Goal: Transaction & Acquisition: Purchase product/service

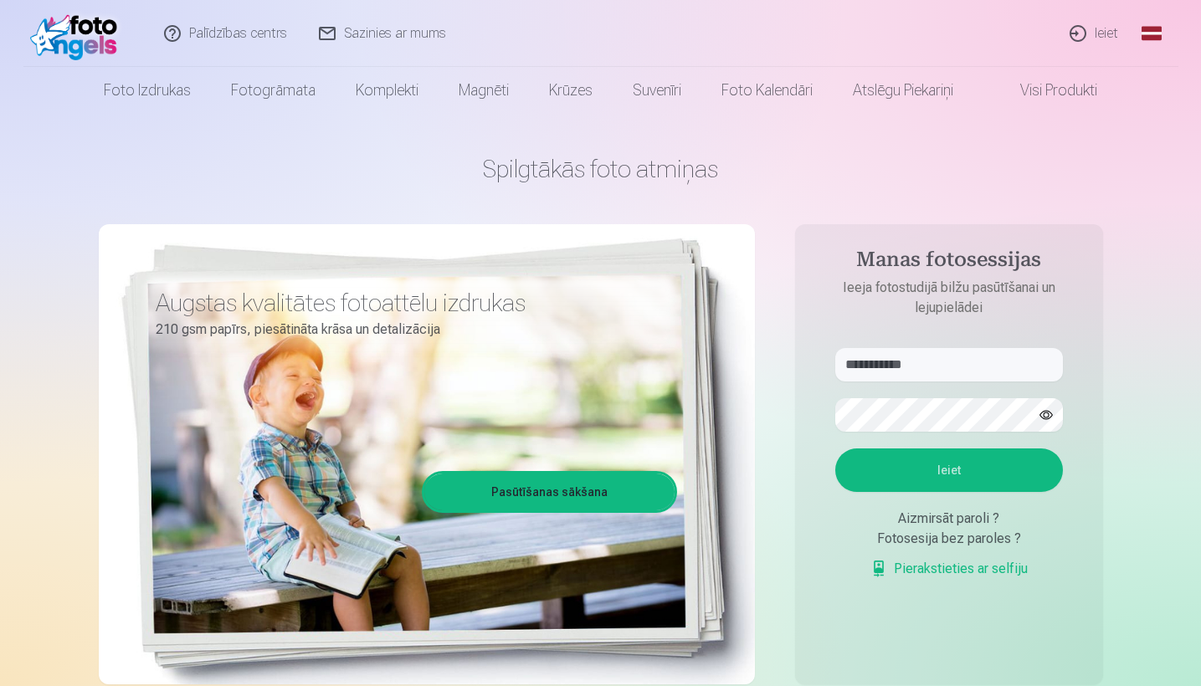
type input "**********"
click at [948, 470] on button "Ieiet" at bounding box center [949, 471] width 228 height 44
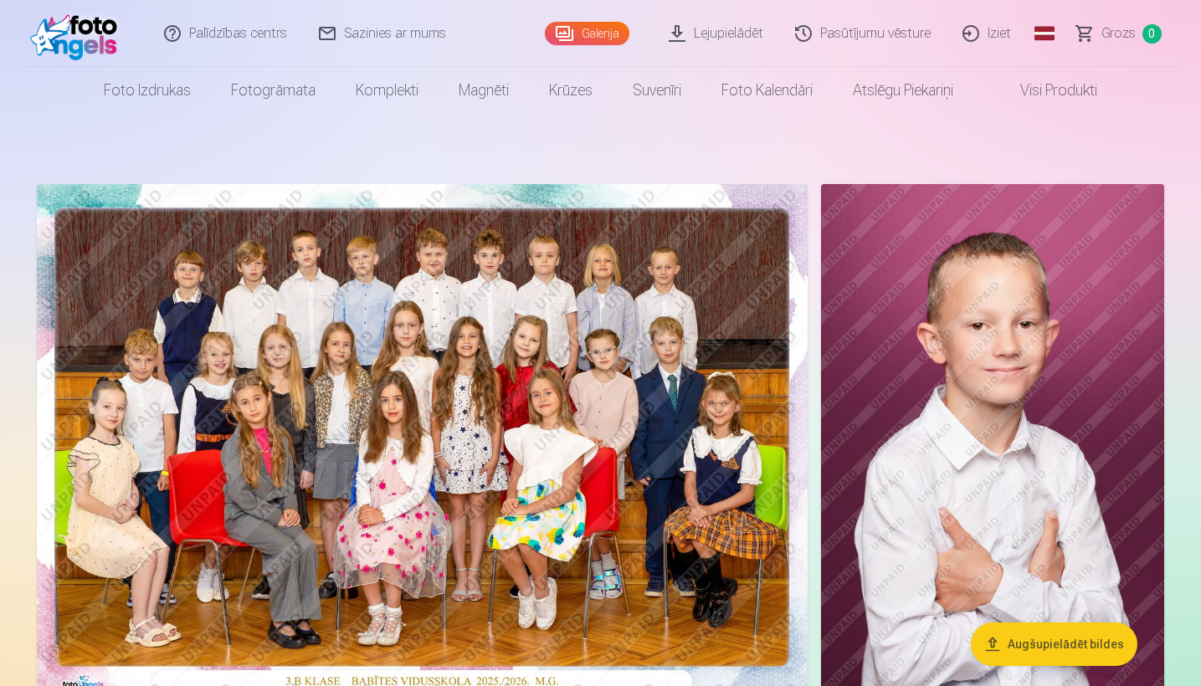
click at [301, 583] on img at bounding box center [422, 441] width 771 height 515
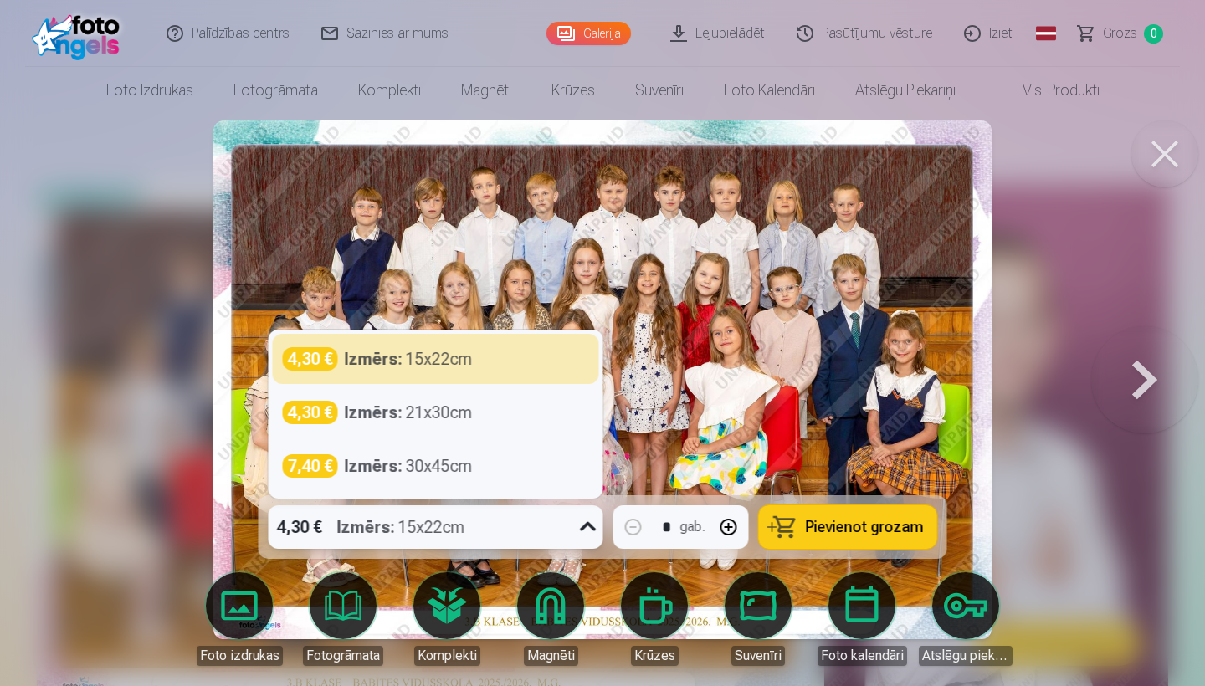
click at [460, 522] on div "Izmērs : 15x22cm" at bounding box center [401, 528] width 128 height 44
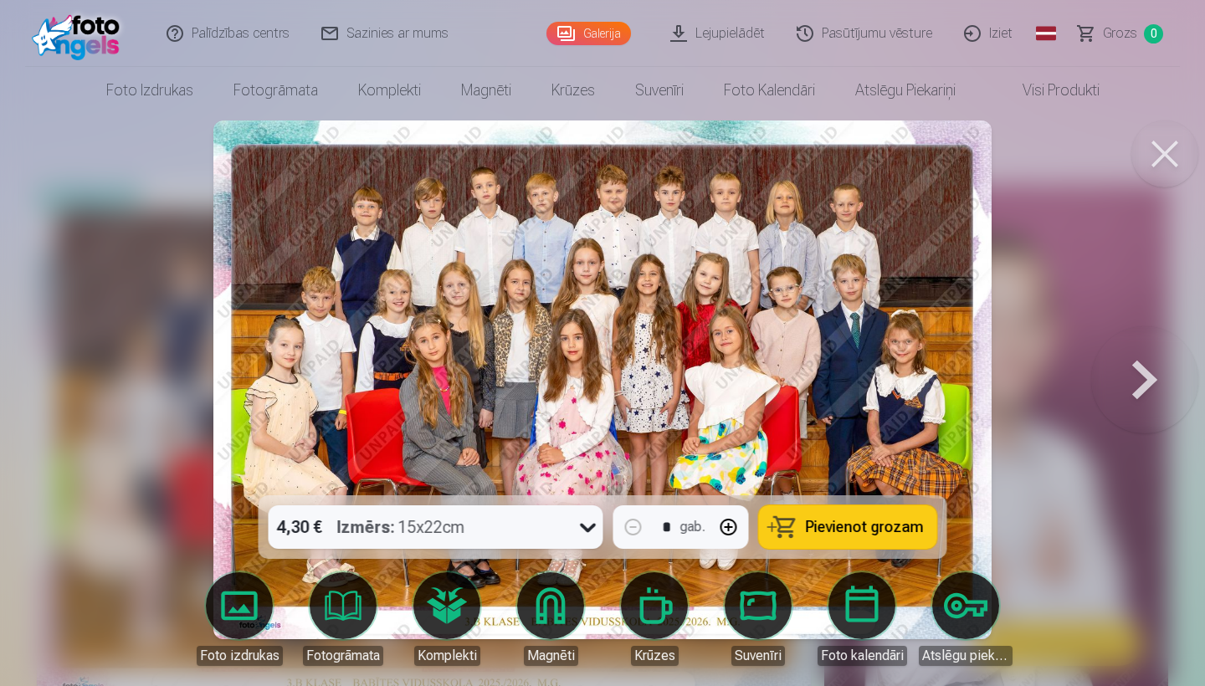
click at [827, 548] on div "4,30 € Izmērs : 15x22cm * gab. Pievienot grozam" at bounding box center [603, 528] width 689 height 64
click at [858, 526] on span "Pievienot grozam" at bounding box center [865, 527] width 118 height 15
click at [1134, 359] on button at bounding box center [1145, 380] width 107 height 198
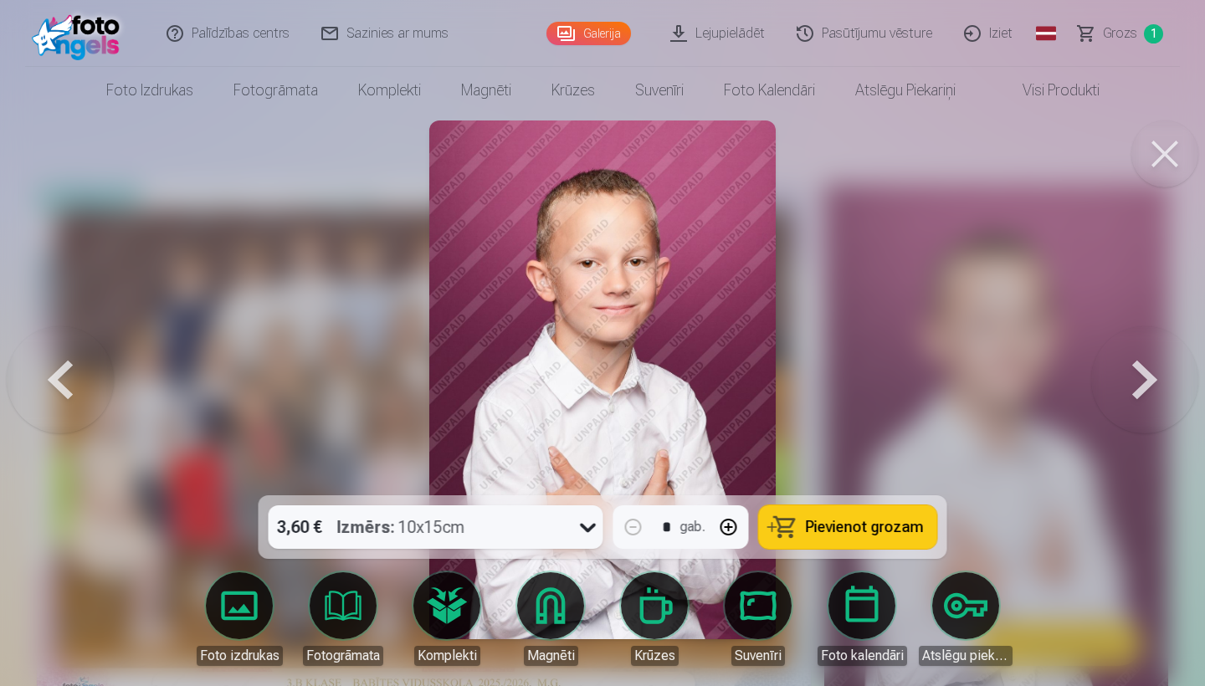
click at [1134, 360] on button at bounding box center [1145, 380] width 107 height 198
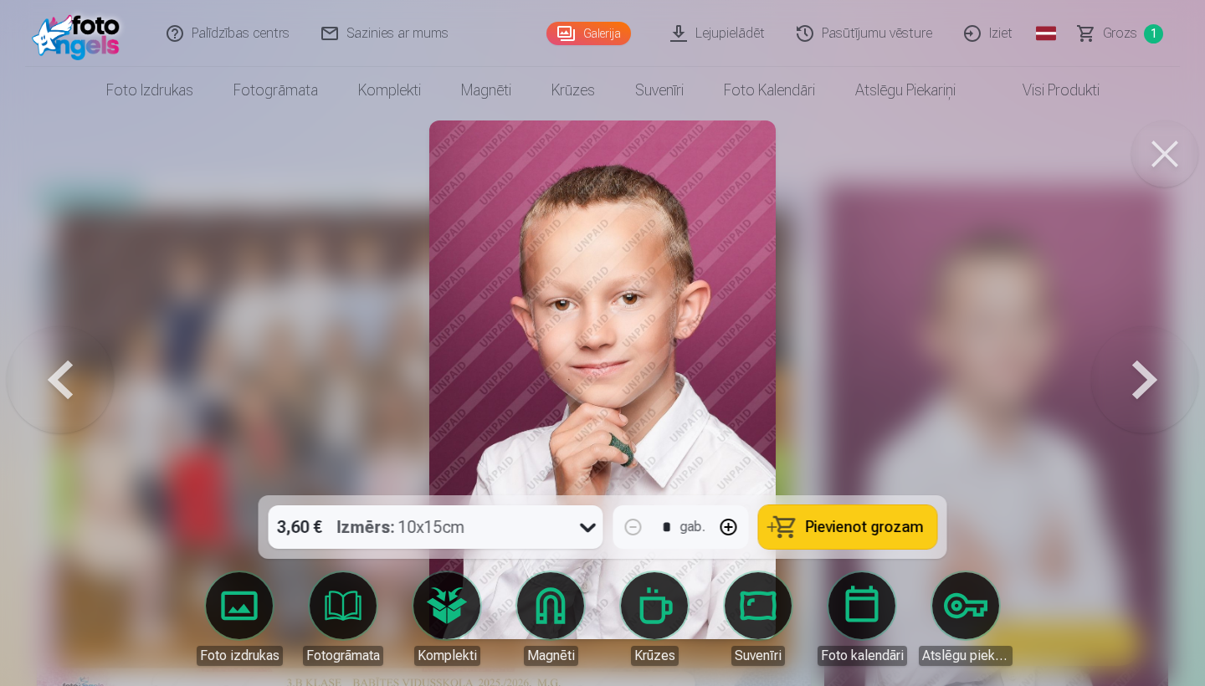
click at [1134, 360] on button at bounding box center [1145, 380] width 107 height 198
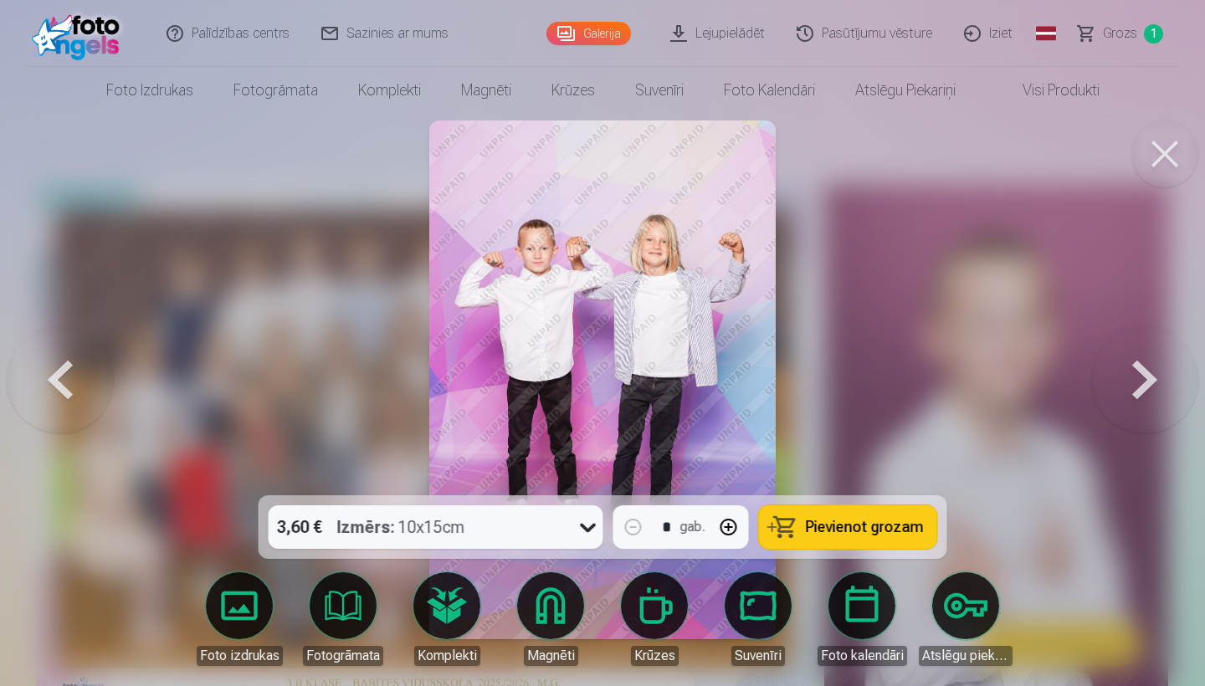
click at [870, 518] on button "Pievienot grozam" at bounding box center [848, 528] width 178 height 44
click at [1116, 407] on button at bounding box center [1145, 380] width 107 height 198
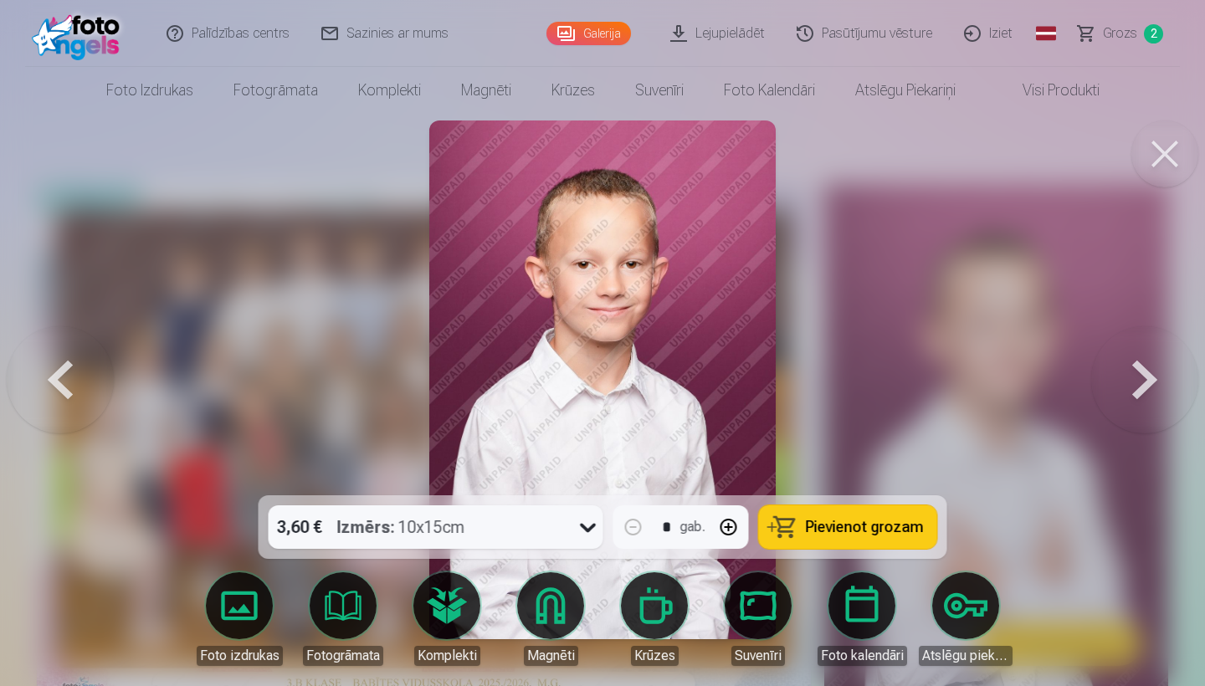
click at [1116, 408] on button at bounding box center [1145, 380] width 107 height 198
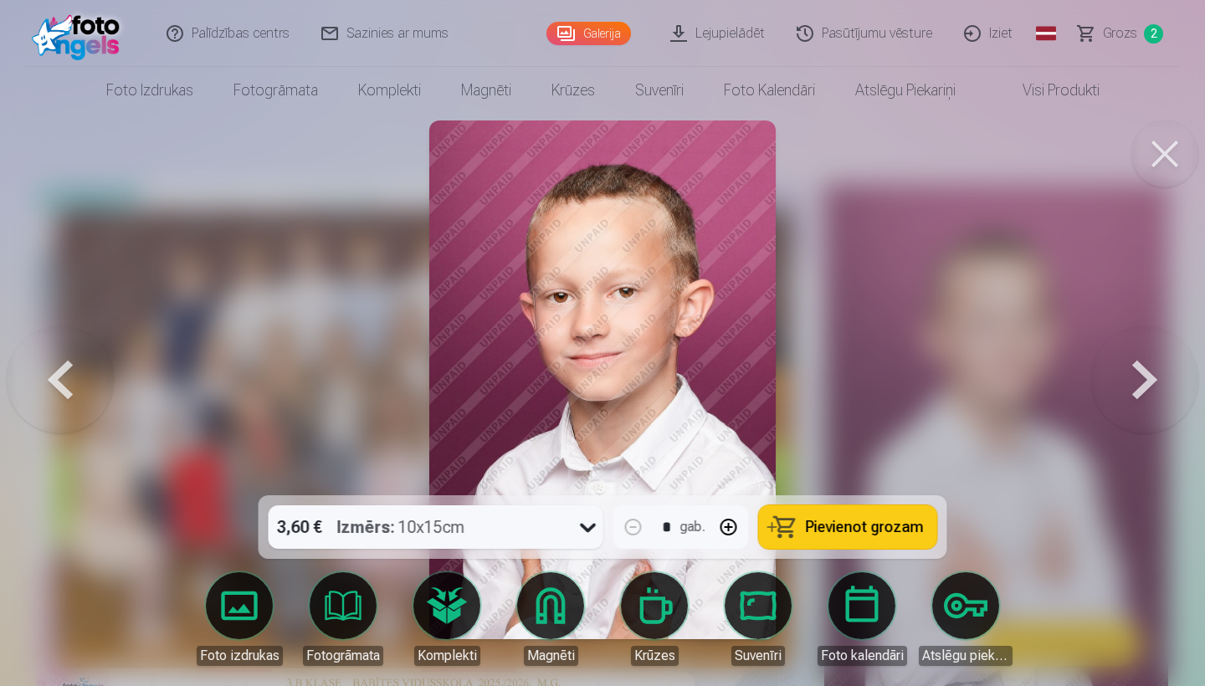
click at [1116, 408] on button at bounding box center [1145, 380] width 107 height 198
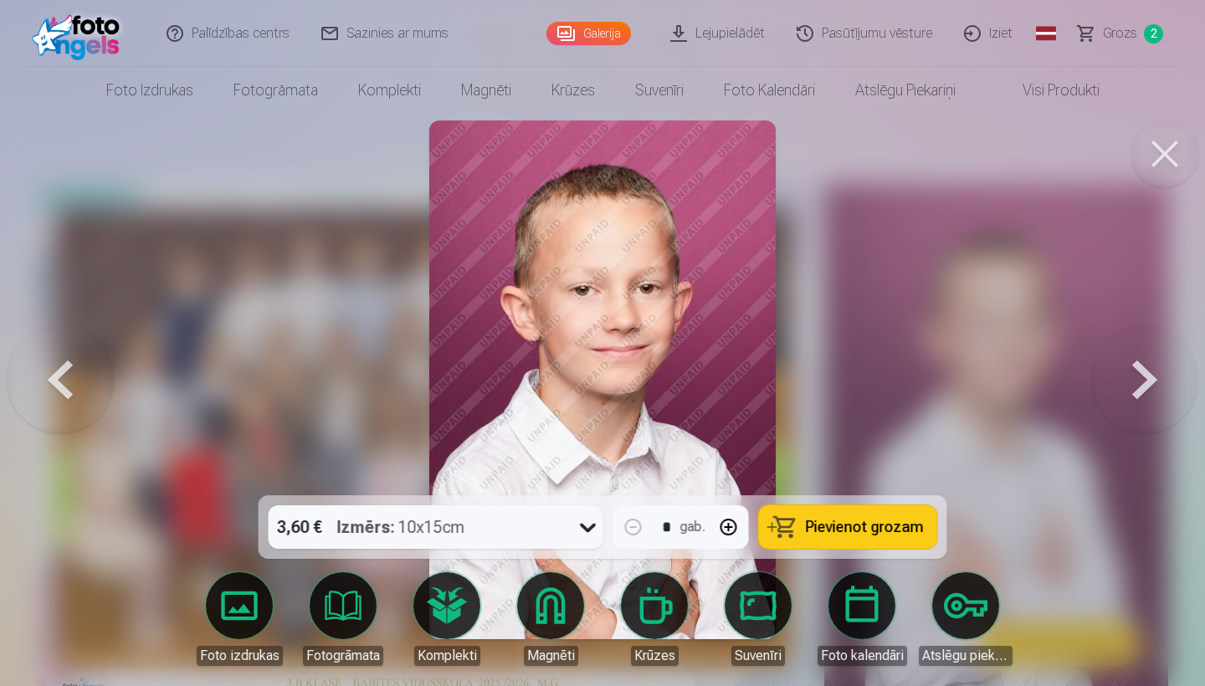
click at [1116, 408] on button at bounding box center [1145, 380] width 107 height 198
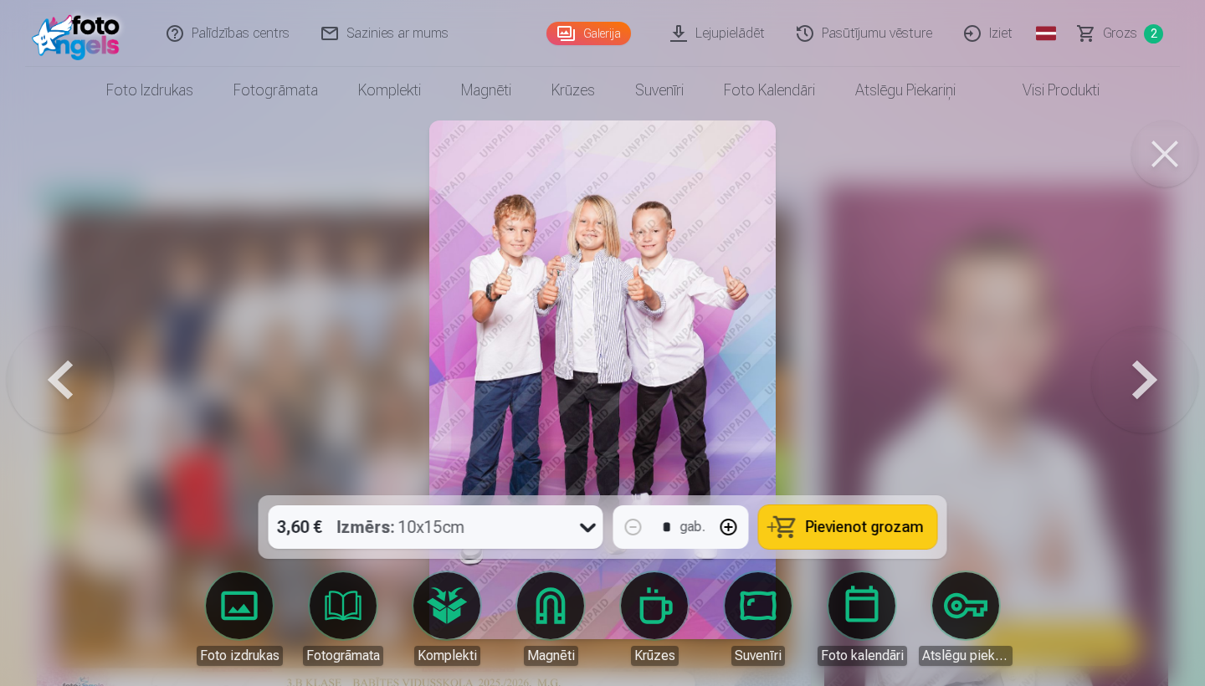
click at [897, 524] on span "Pievienot grozam" at bounding box center [865, 527] width 118 height 15
click at [1133, 392] on button at bounding box center [1145, 380] width 107 height 198
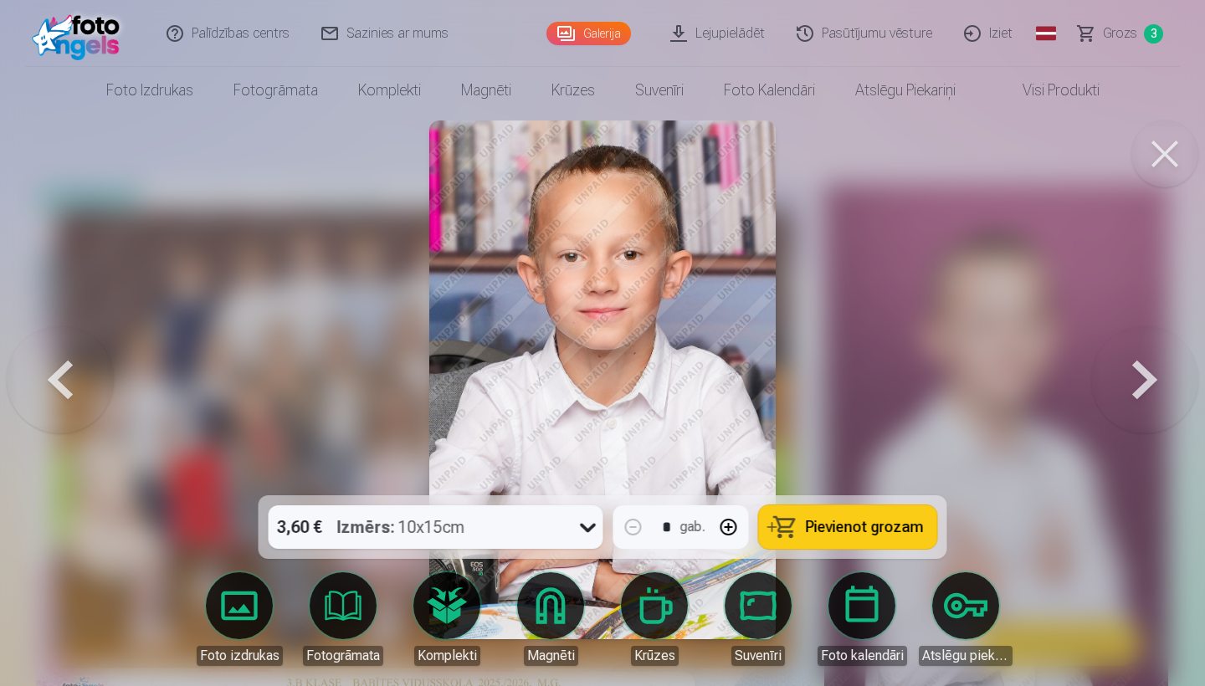
click at [1133, 392] on button at bounding box center [1145, 380] width 107 height 198
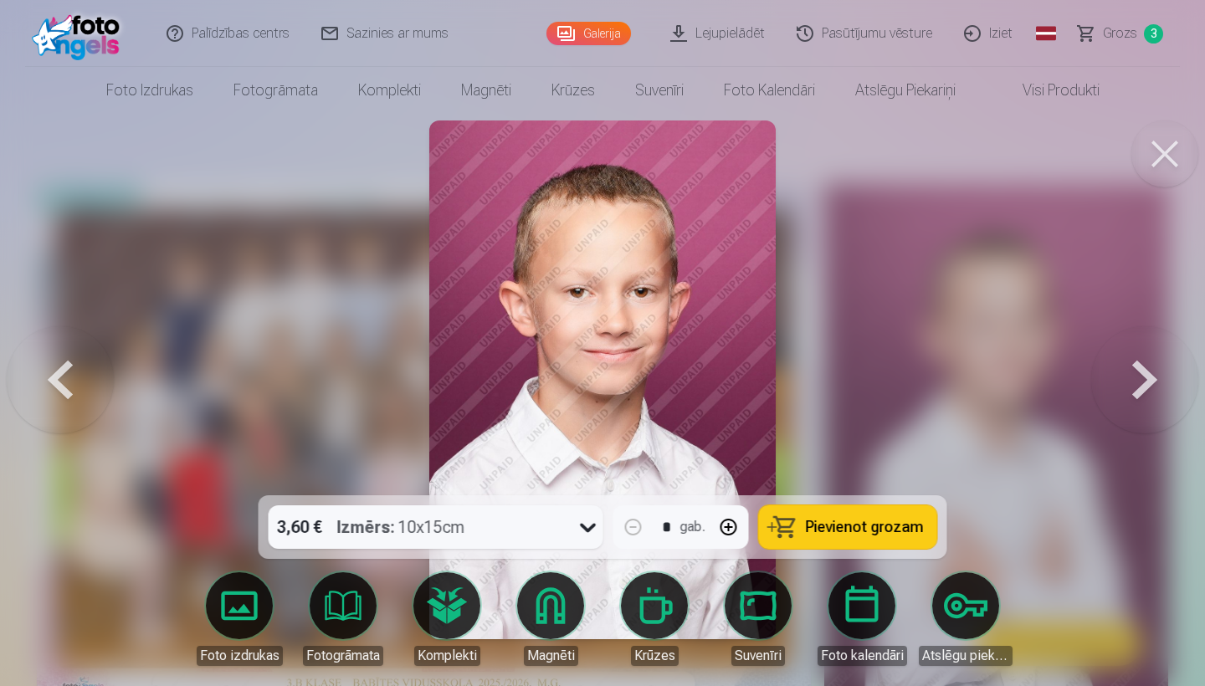
click at [1133, 392] on button at bounding box center [1145, 380] width 107 height 198
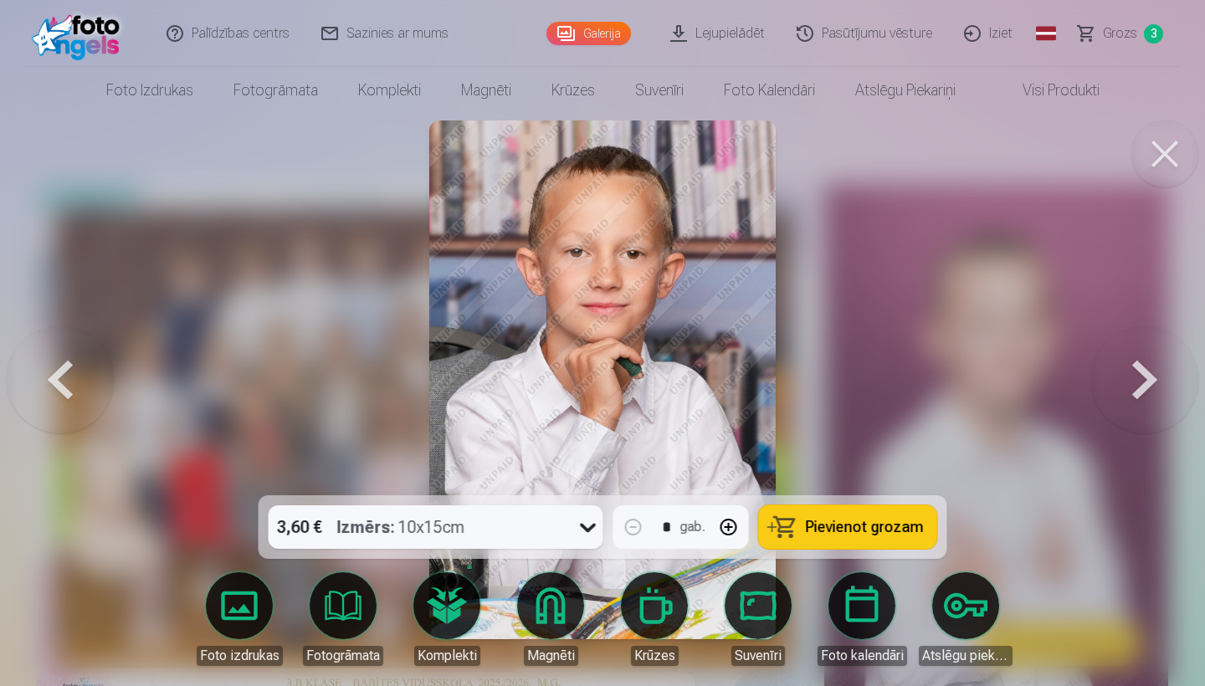
click at [1134, 392] on button at bounding box center [1145, 380] width 107 height 198
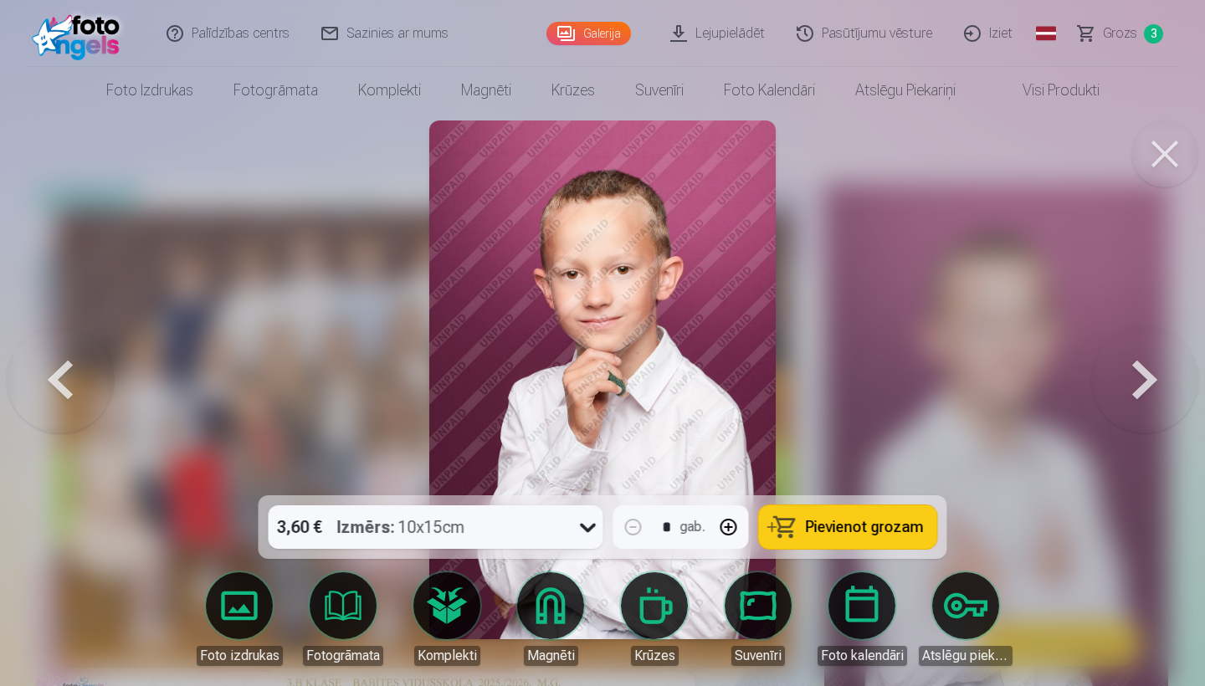
click at [1134, 392] on button at bounding box center [1145, 380] width 107 height 198
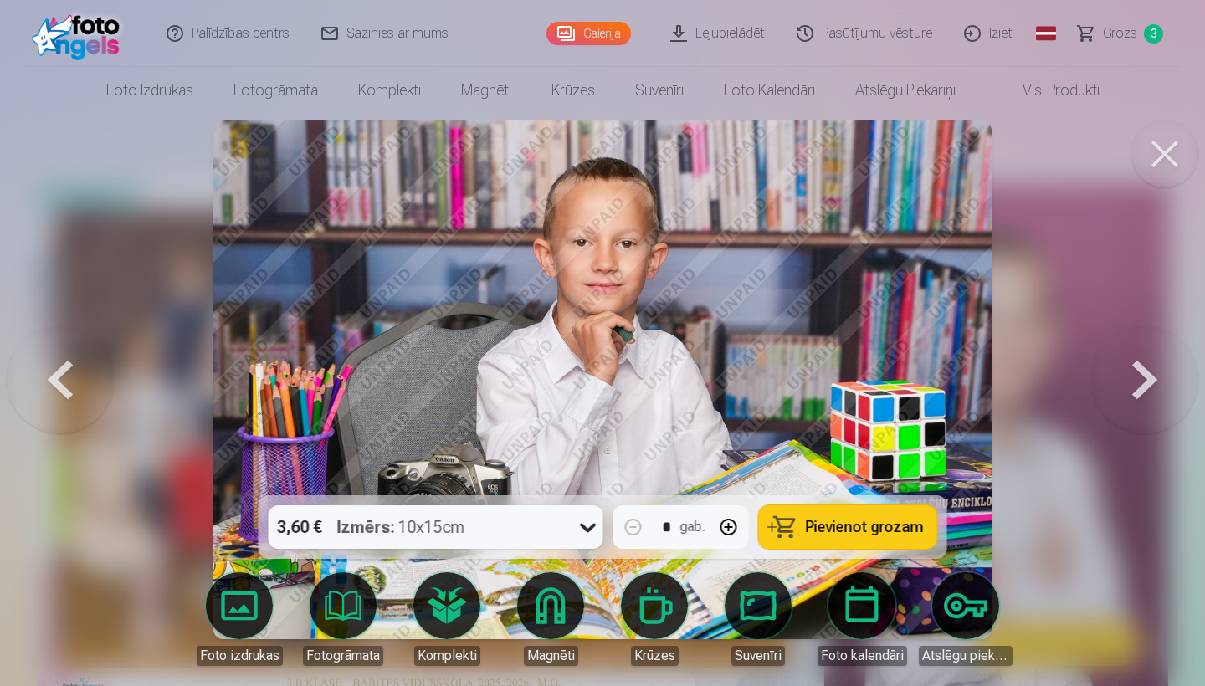
click at [1135, 392] on button at bounding box center [1145, 380] width 107 height 198
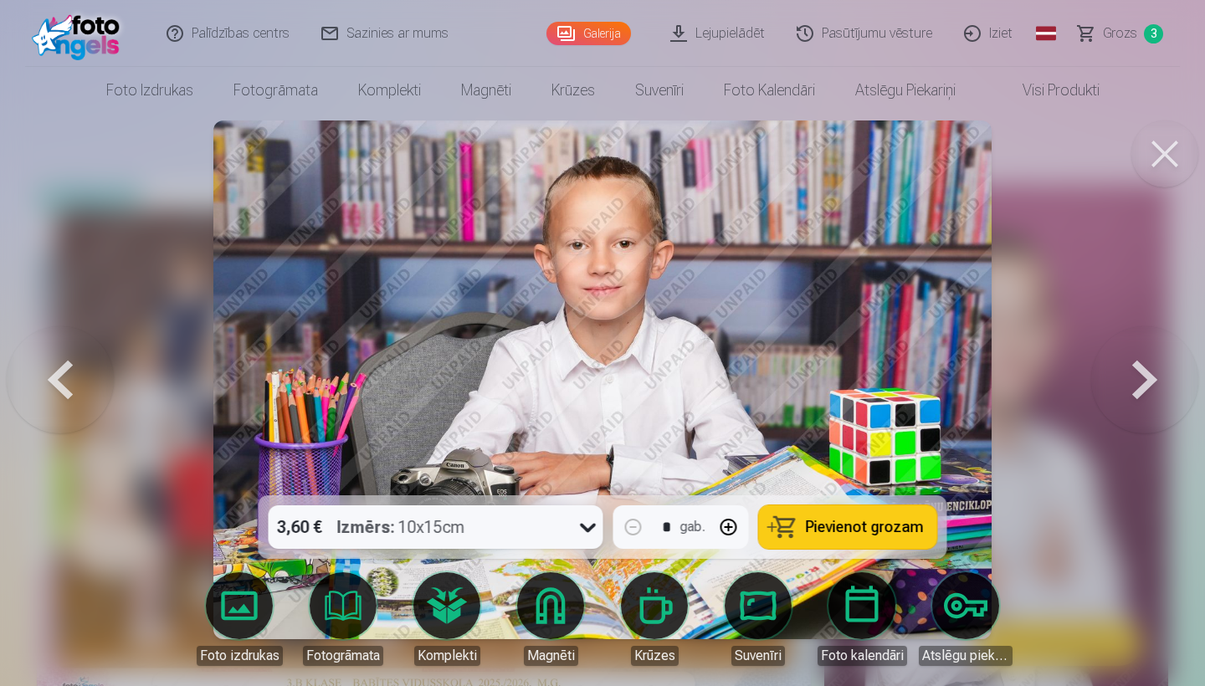
click at [827, 527] on span "Pievienot grozam" at bounding box center [865, 527] width 118 height 15
click at [1169, 361] on button at bounding box center [1145, 380] width 107 height 198
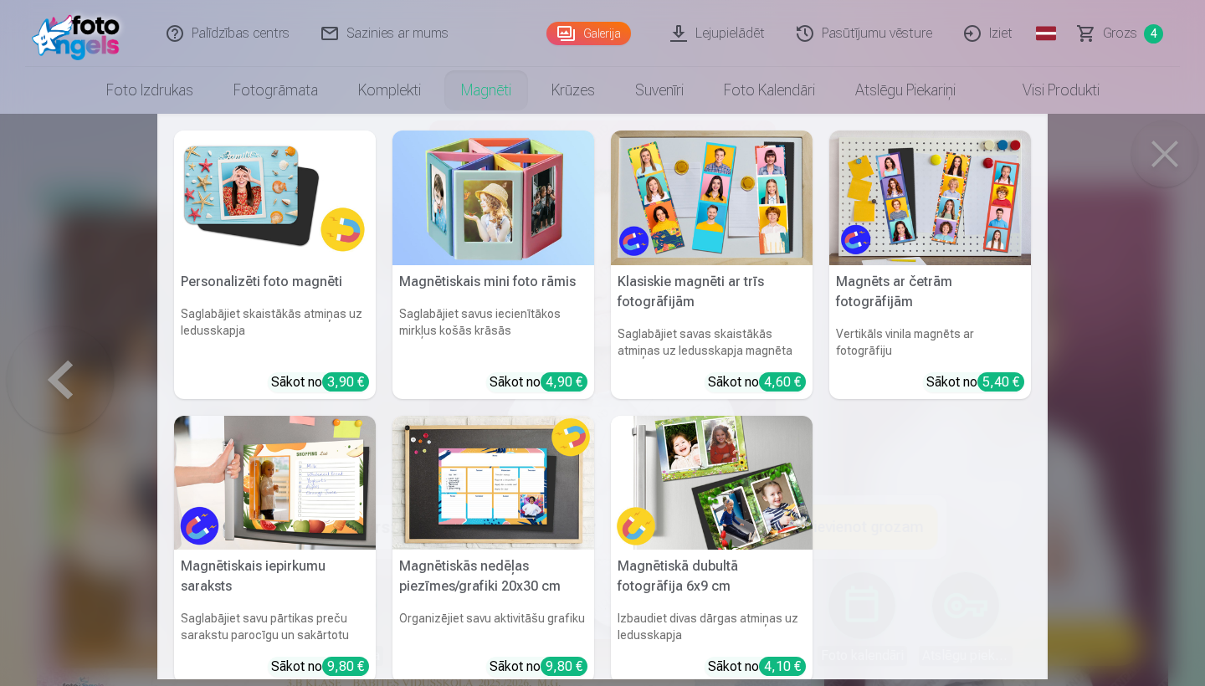
click at [477, 93] on link "Magnēti" at bounding box center [486, 90] width 90 height 47
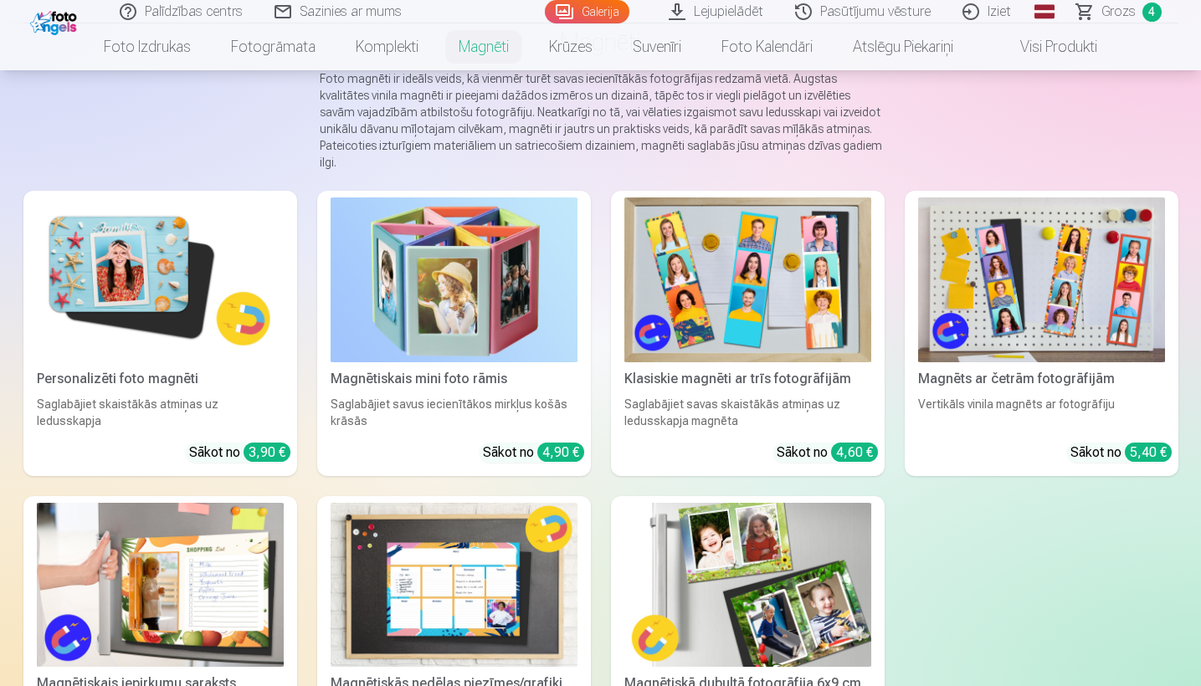
scroll to position [137, 0]
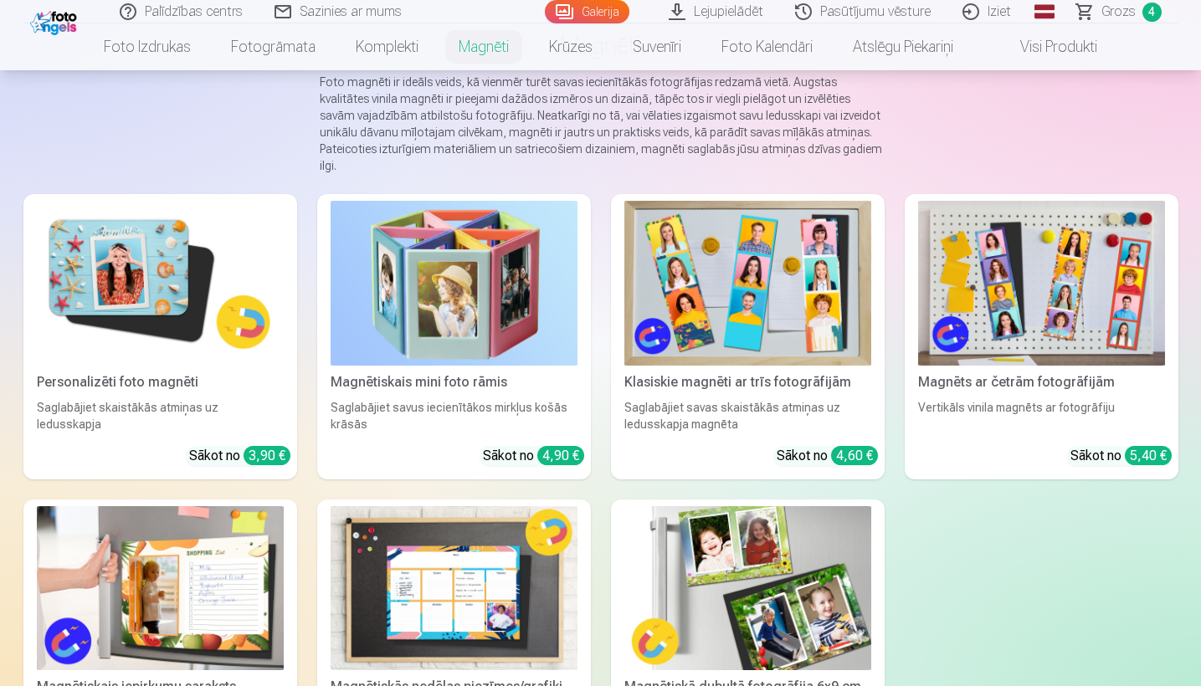
click at [110, 255] on img at bounding box center [160, 283] width 247 height 165
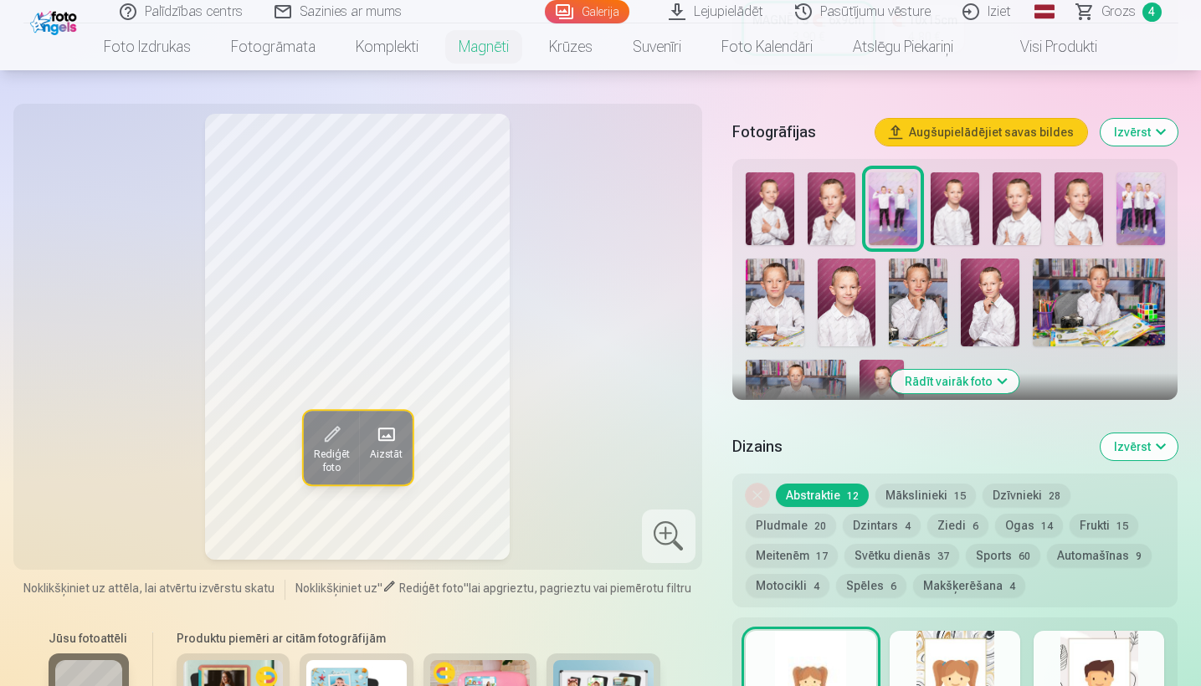
scroll to position [447, 0]
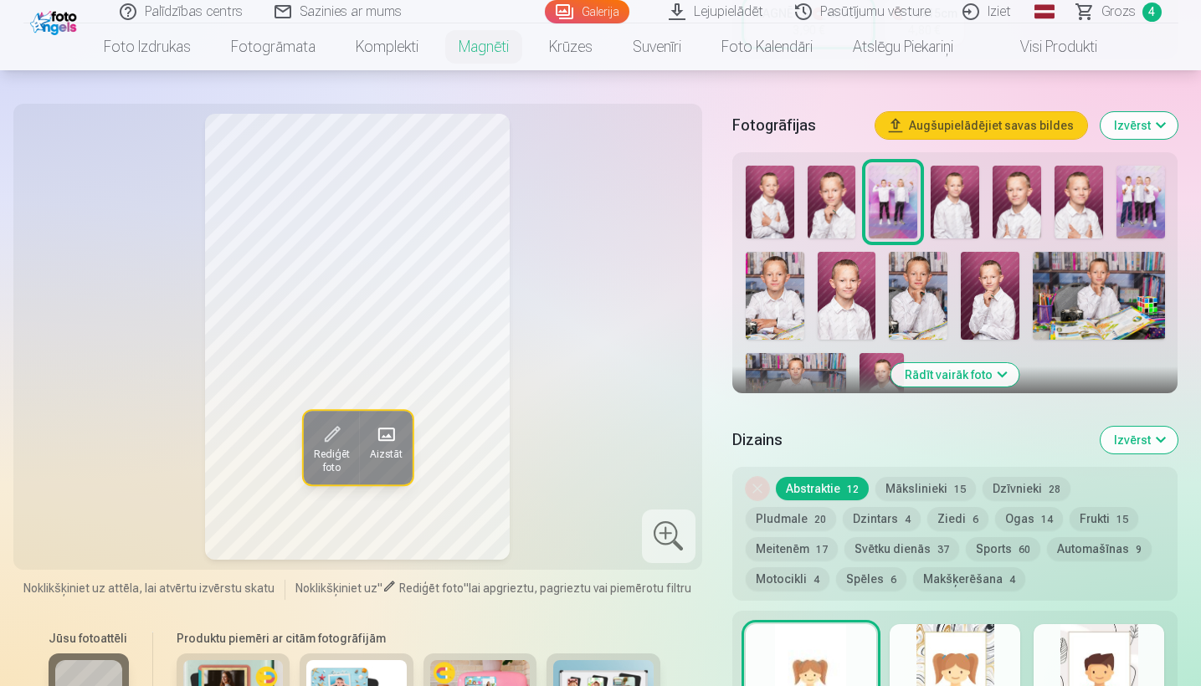
click at [777, 273] on img at bounding box center [775, 296] width 59 height 88
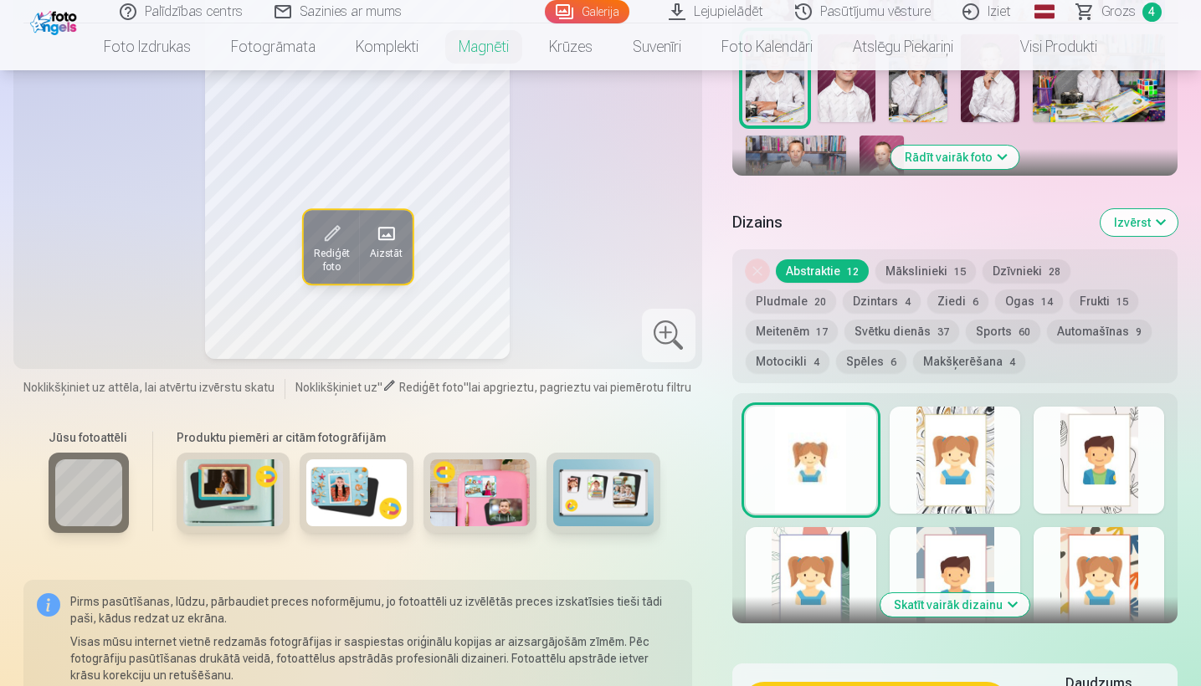
scroll to position [696, 0]
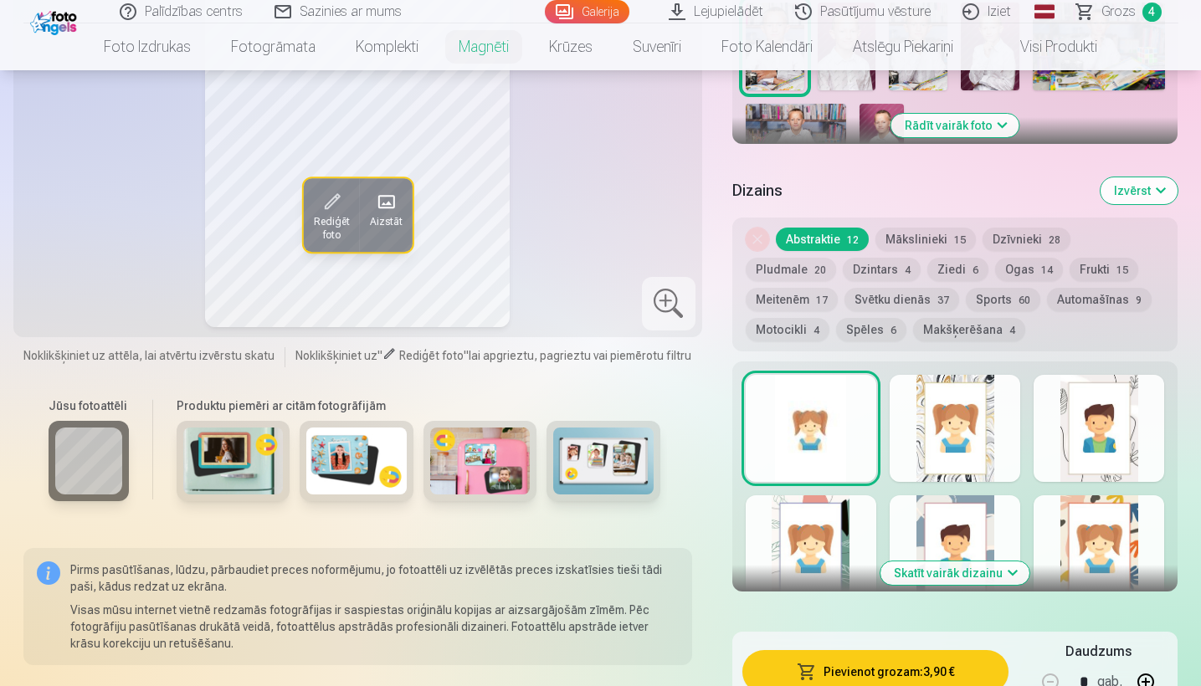
click at [935, 572] on button "Skatīt vairāk dizainu" at bounding box center [955, 573] width 149 height 23
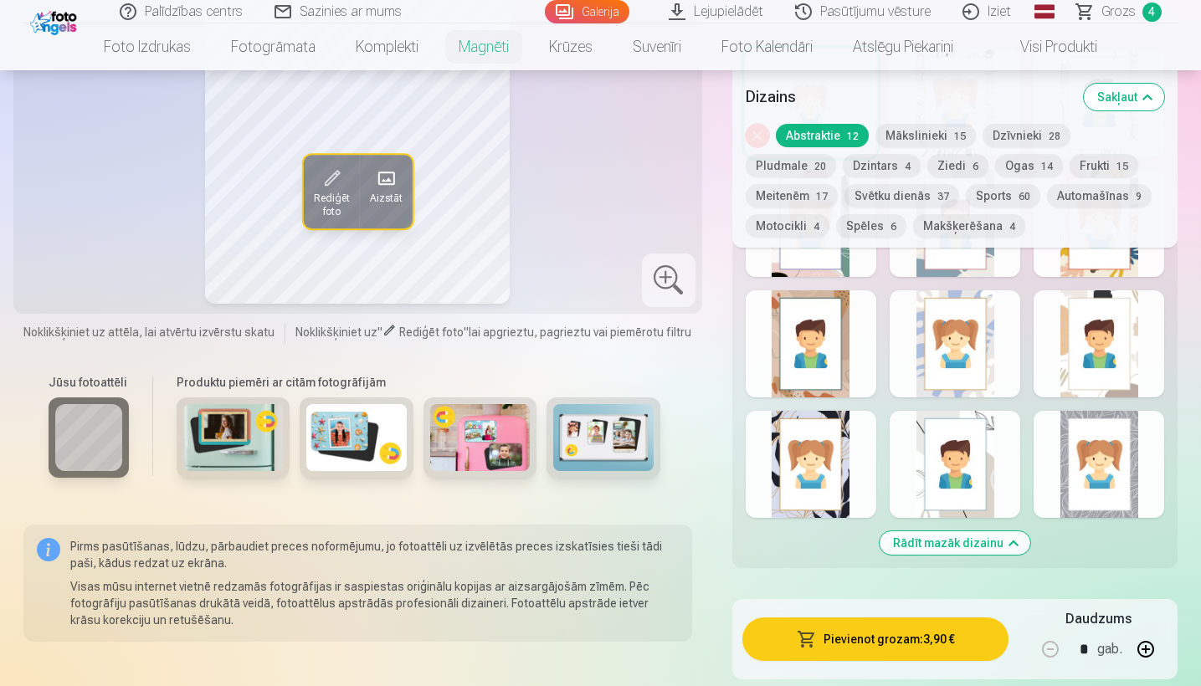
scroll to position [1027, 0]
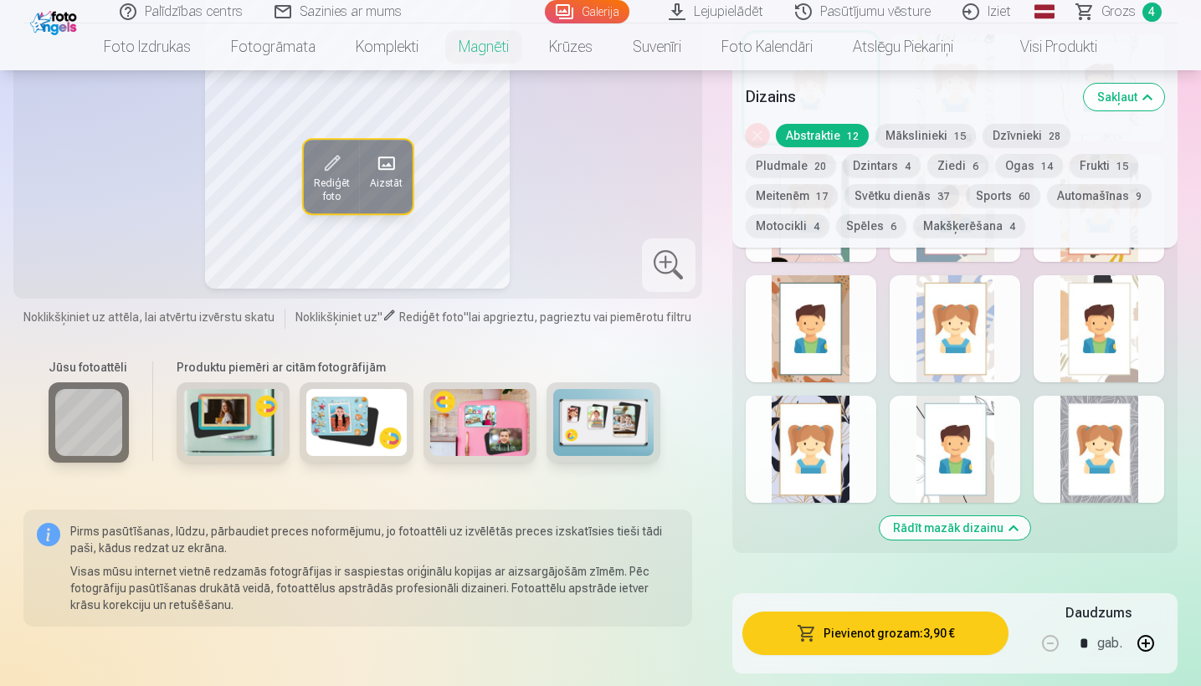
click at [1089, 423] on div at bounding box center [1099, 449] width 131 height 107
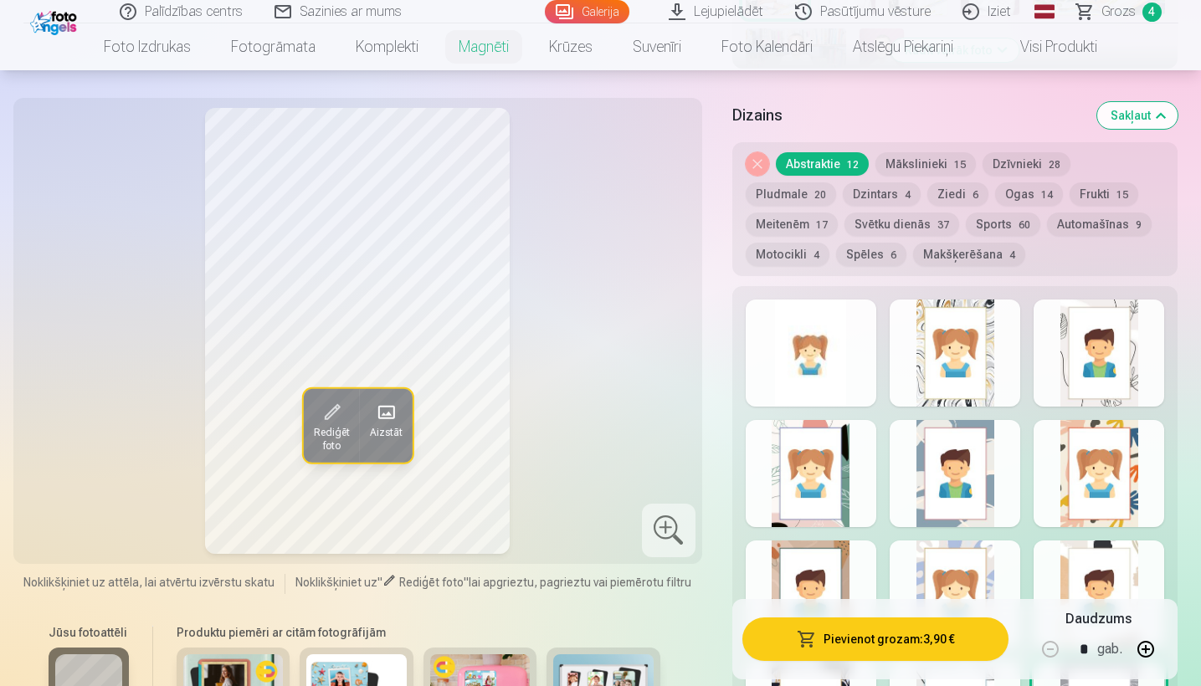
scroll to position [772, 0]
click at [975, 444] on div at bounding box center [955, 473] width 131 height 107
click at [966, 352] on div at bounding box center [955, 353] width 131 height 107
click at [791, 325] on div at bounding box center [811, 353] width 131 height 107
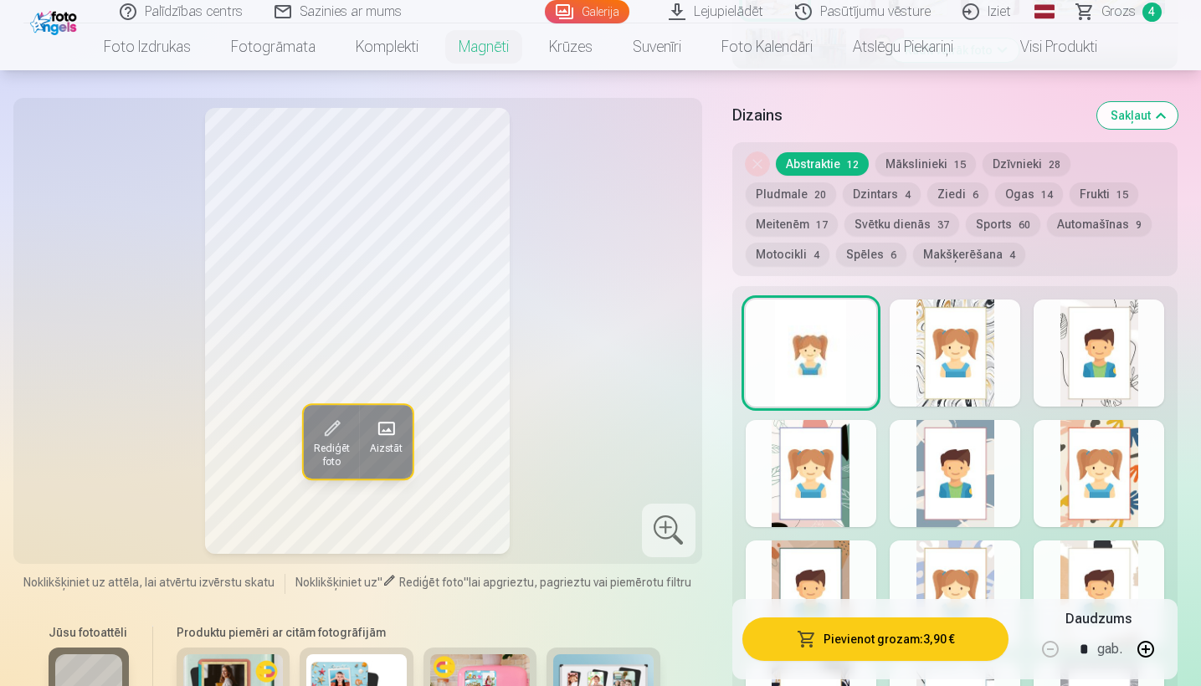
click at [971, 311] on div at bounding box center [955, 353] width 131 height 107
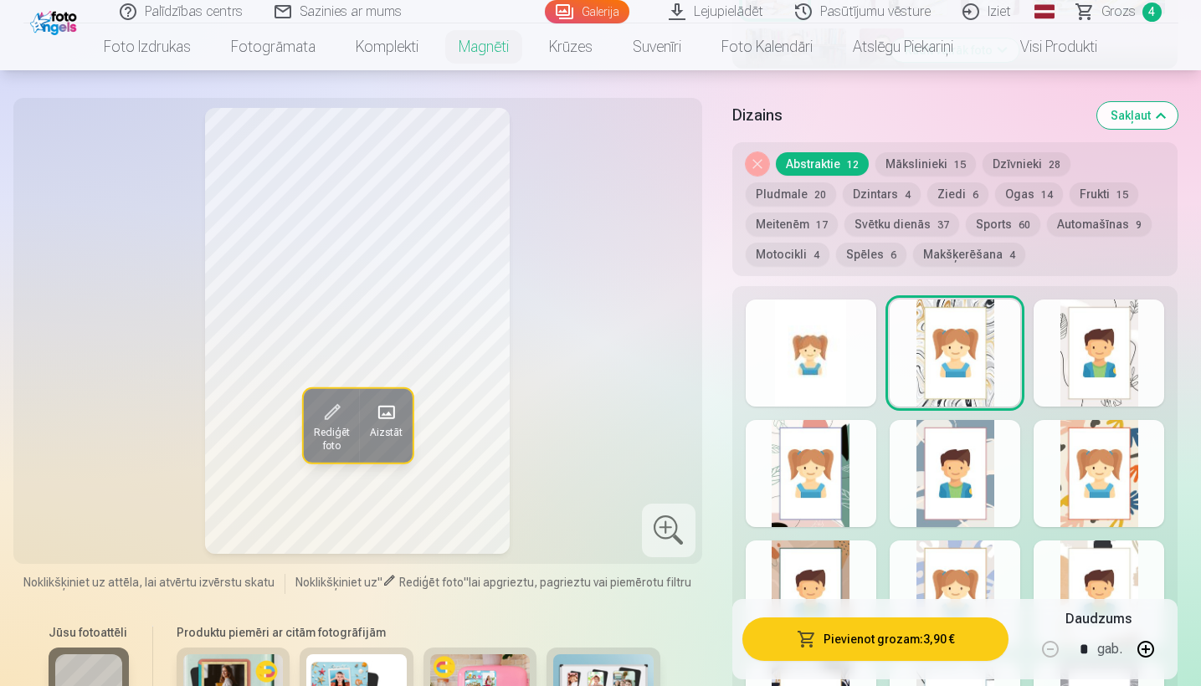
click at [943, 549] on div at bounding box center [955, 594] width 131 height 107
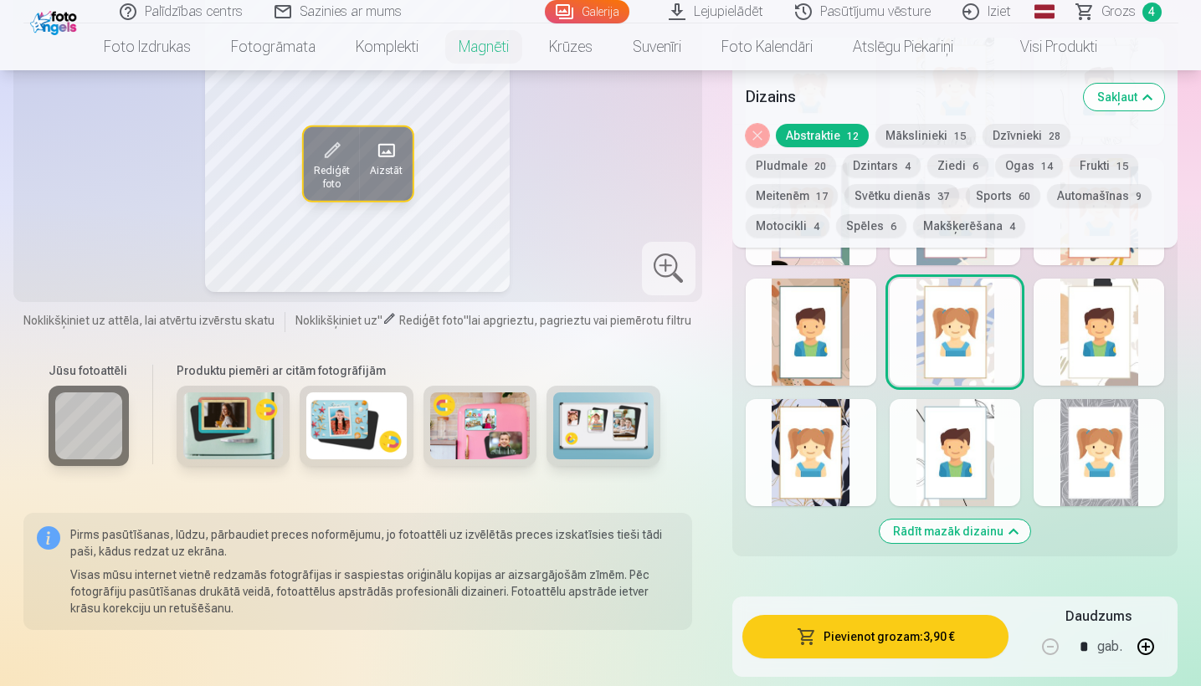
scroll to position [1029, 0]
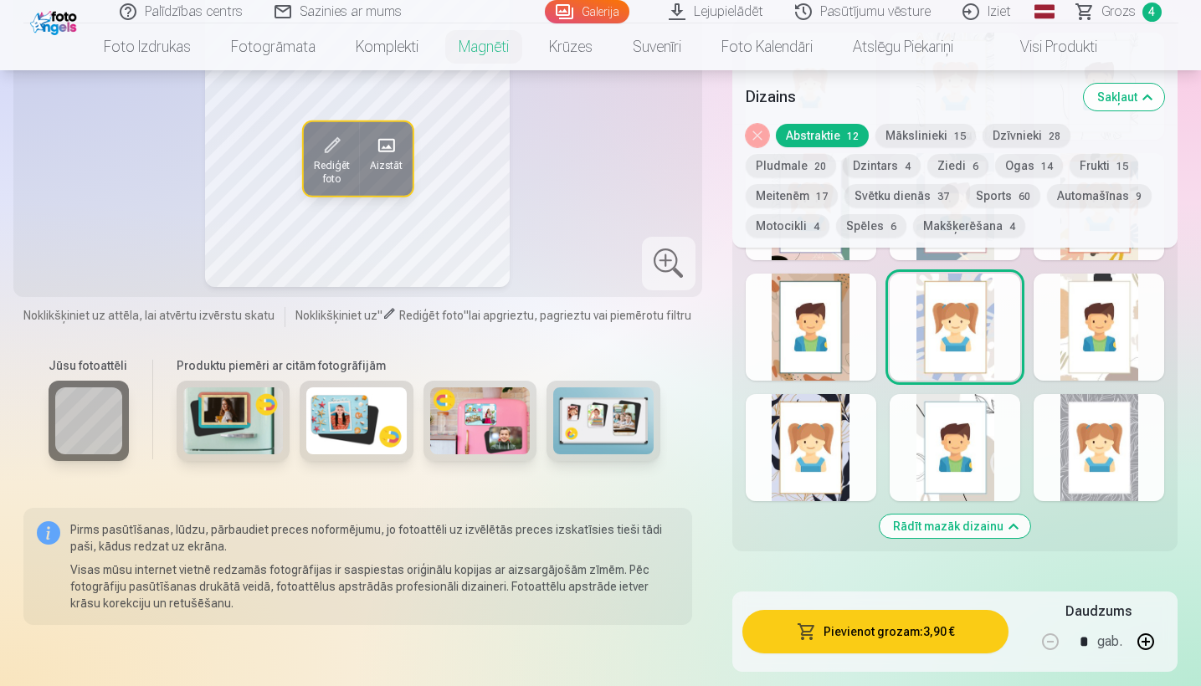
click at [1056, 416] on div at bounding box center [1099, 447] width 131 height 107
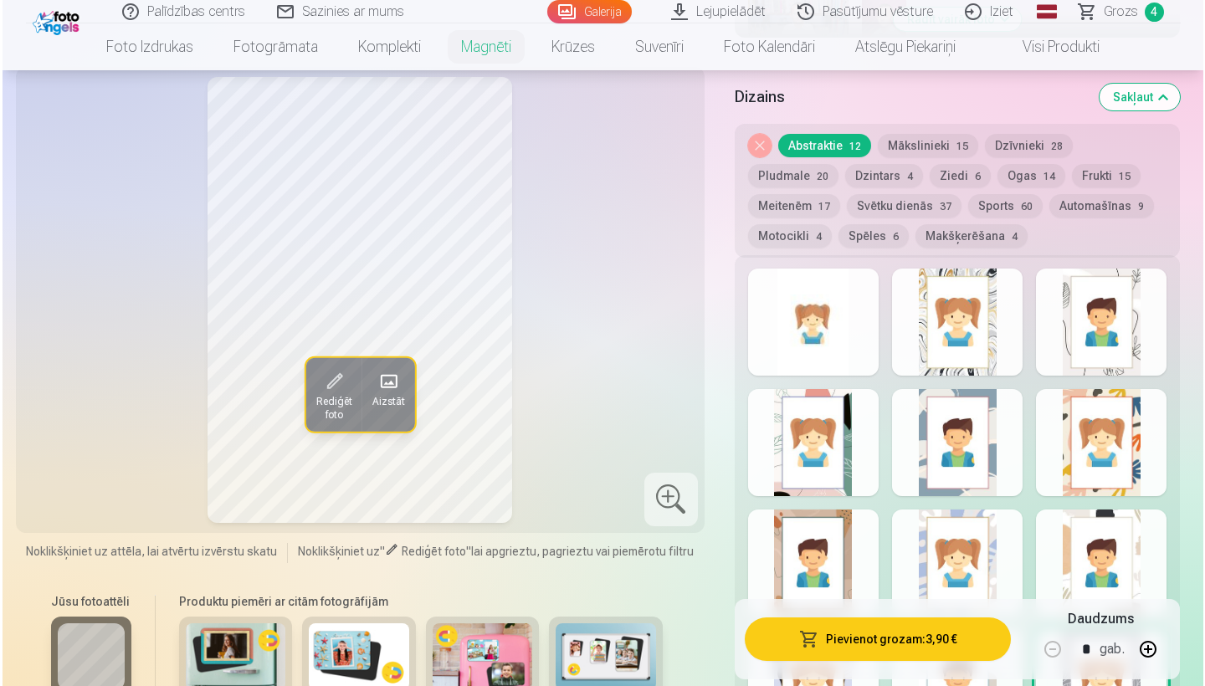
scroll to position [786, 0]
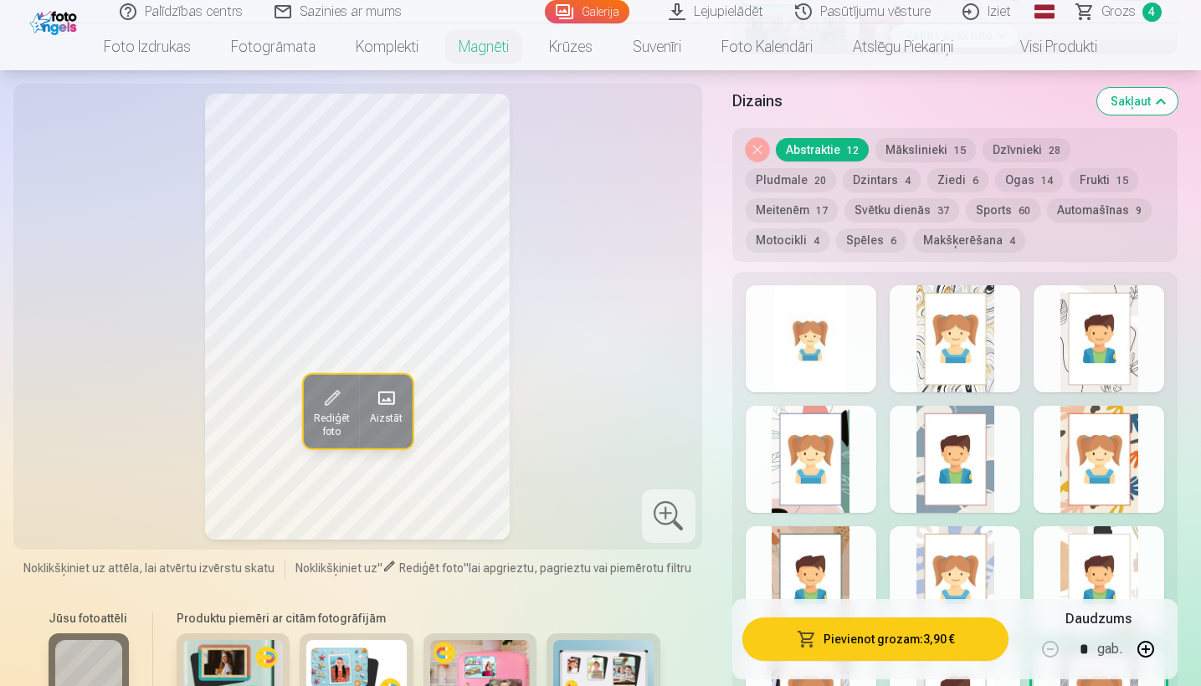
click at [832, 352] on div at bounding box center [811, 338] width 131 height 107
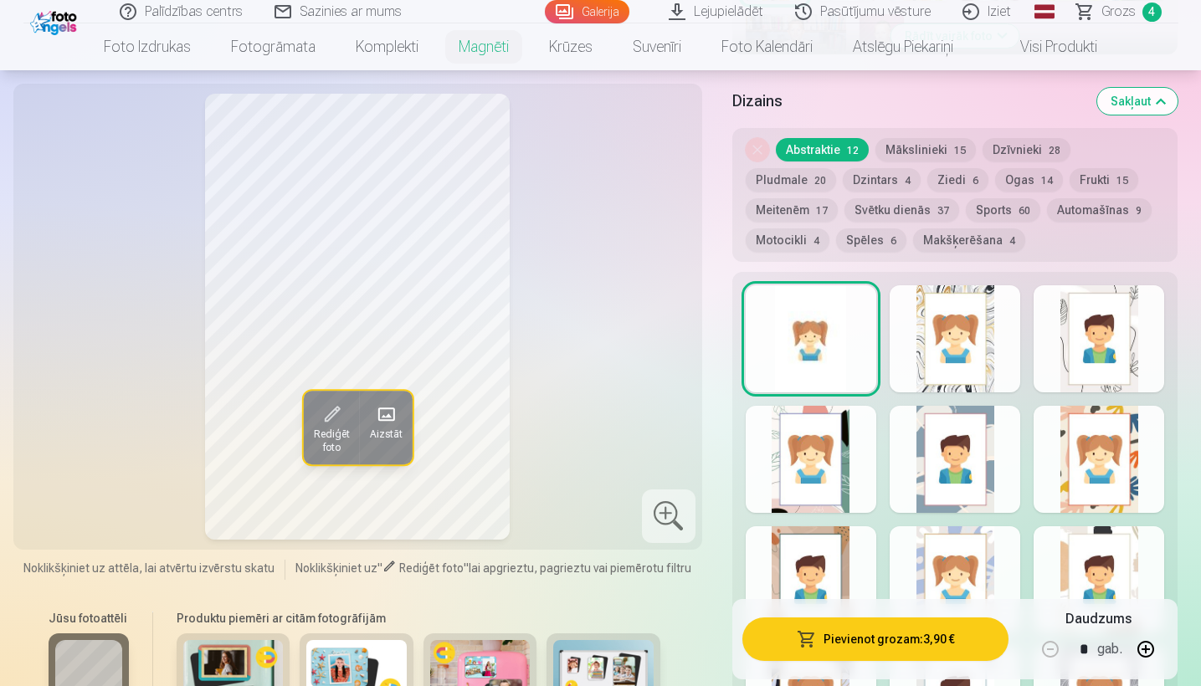
click at [1157, 650] on button "button" at bounding box center [1146, 649] width 40 height 40
type input "*"
click at [870, 638] on button "Pievienot grozam : 7,80 €" at bounding box center [875, 640] width 267 height 44
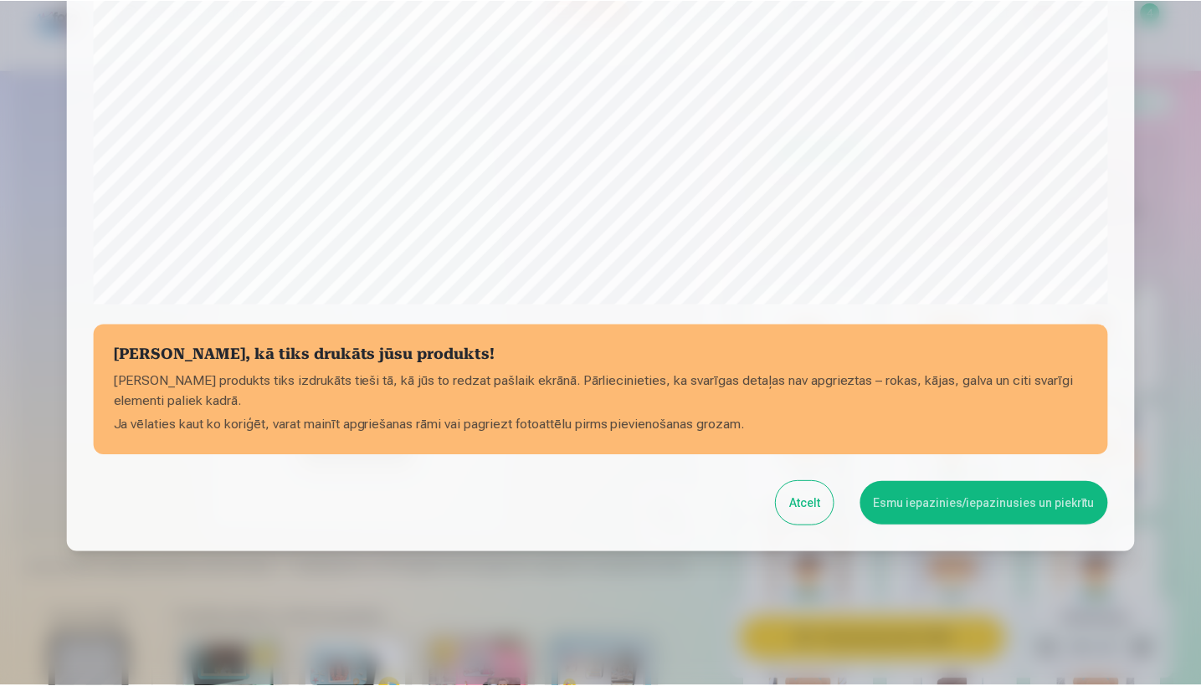
scroll to position [519, 0]
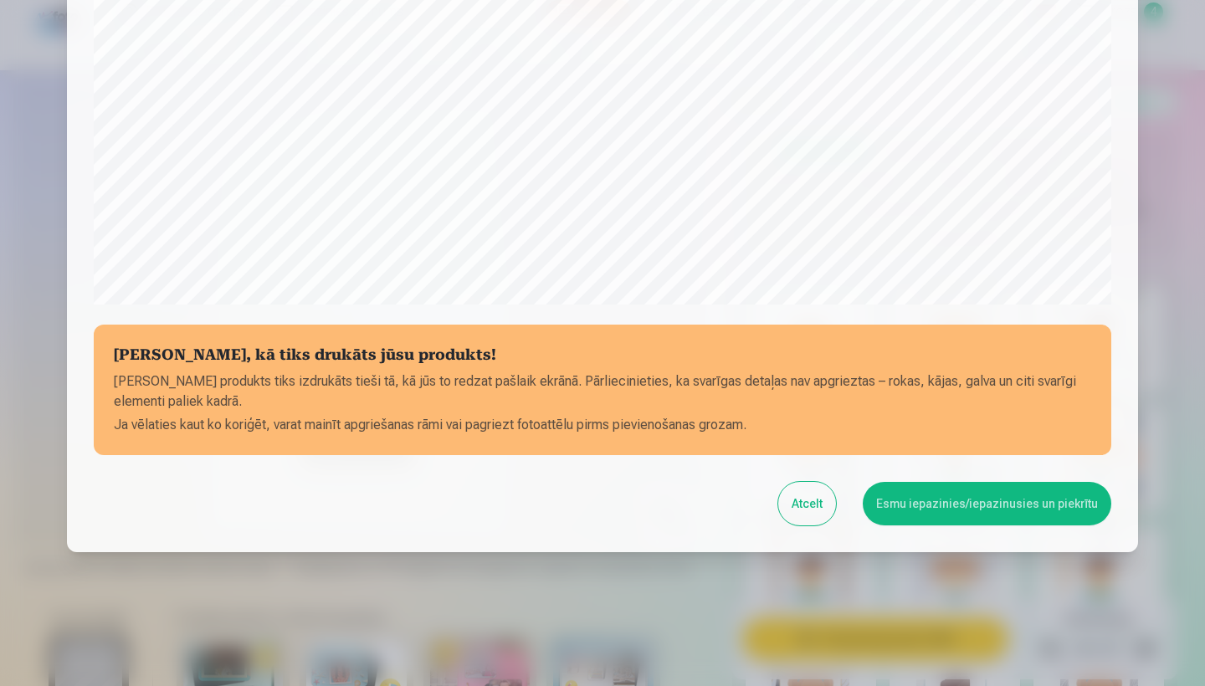
click at [1045, 491] on button "Esmu iepazinies/iepazinusies un piekrītu" at bounding box center [987, 504] width 249 height 44
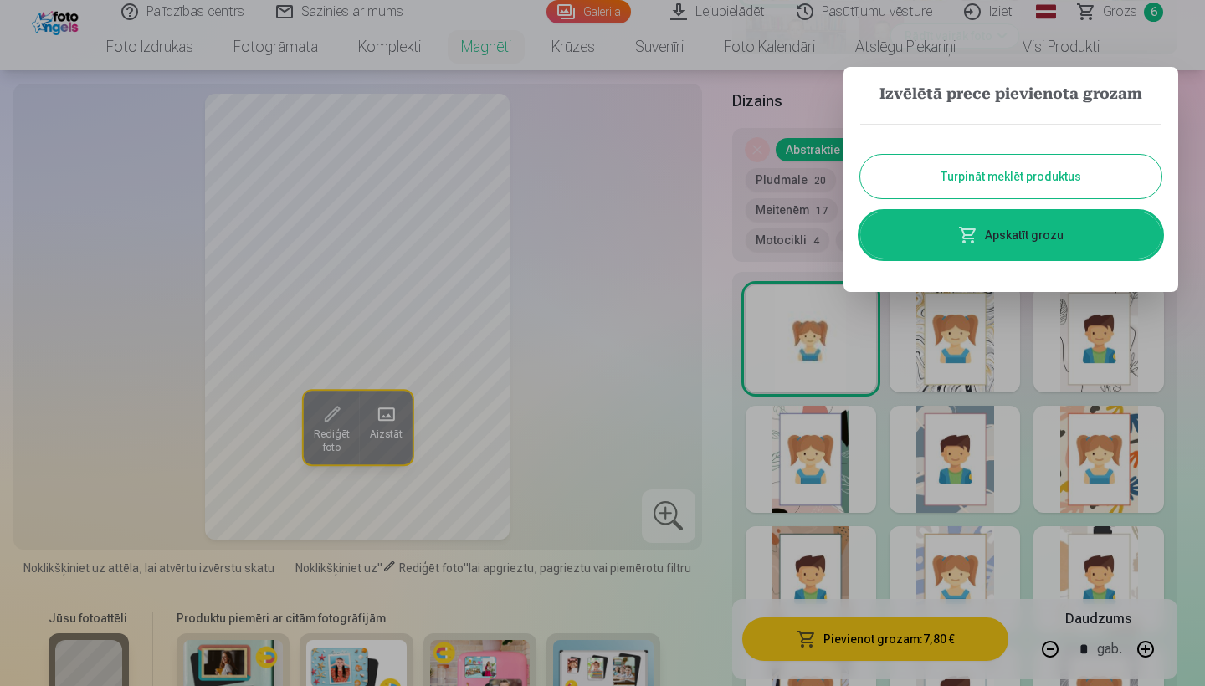
click at [127, 31] on div at bounding box center [602, 343] width 1205 height 686
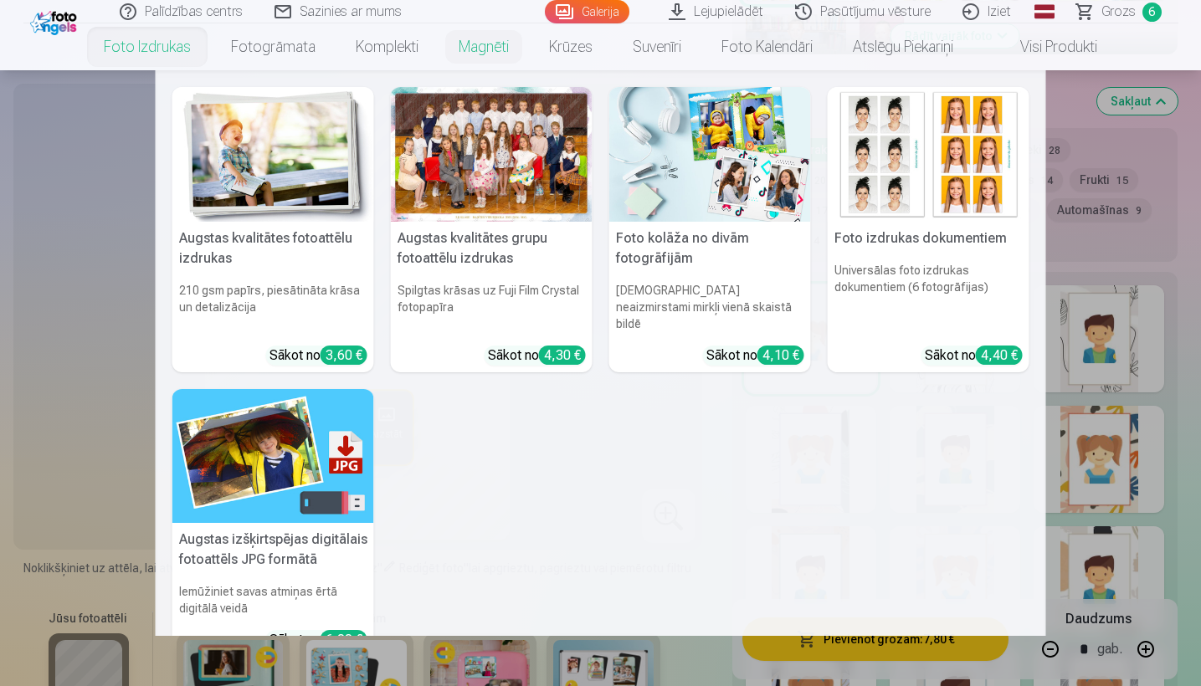
click at [151, 40] on link "Foto izdrukas" at bounding box center [147, 46] width 127 height 47
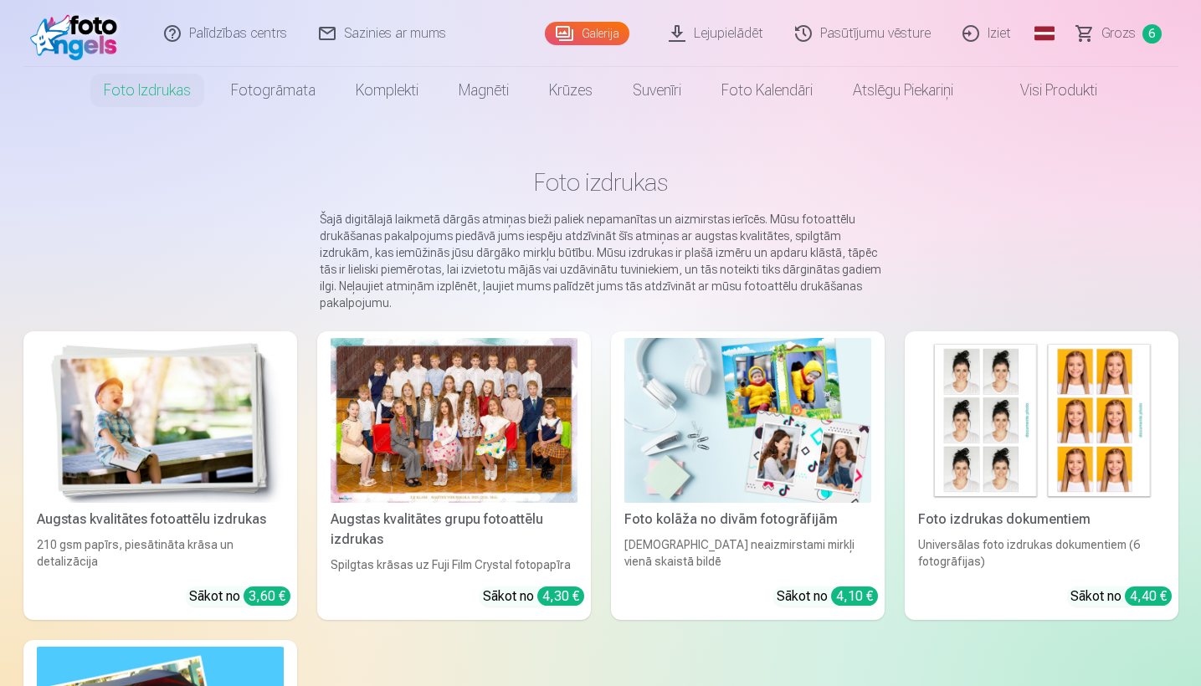
click at [491, 375] on div at bounding box center [454, 420] width 247 height 165
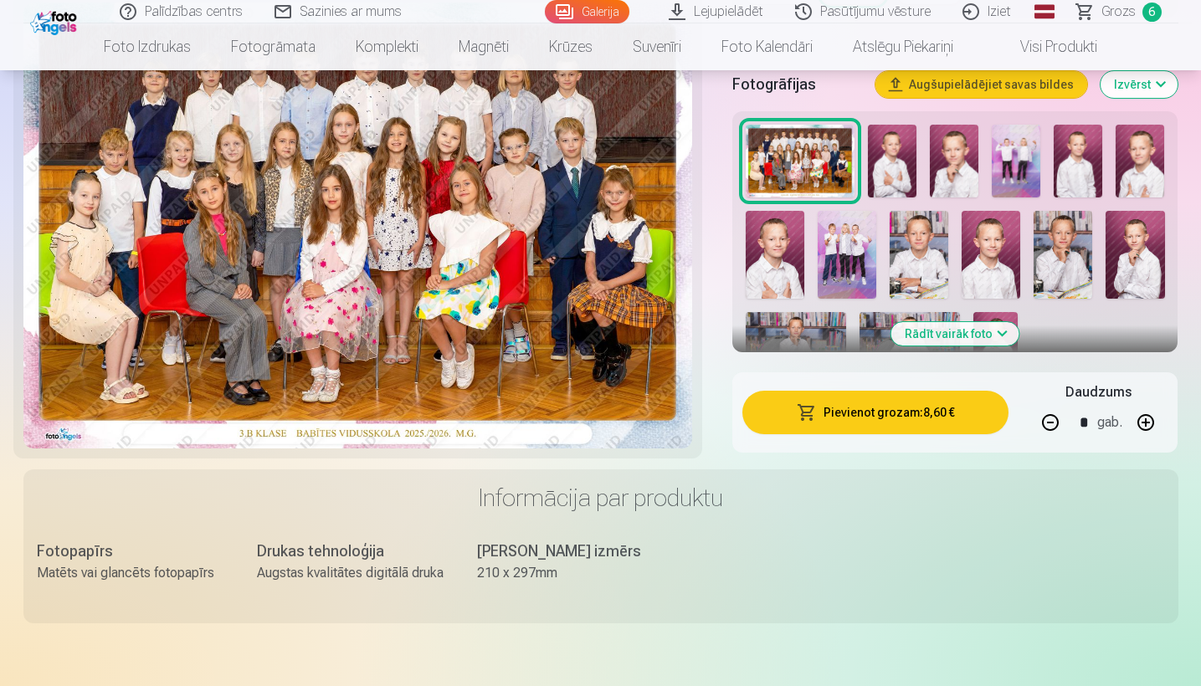
scroll to position [564, 0]
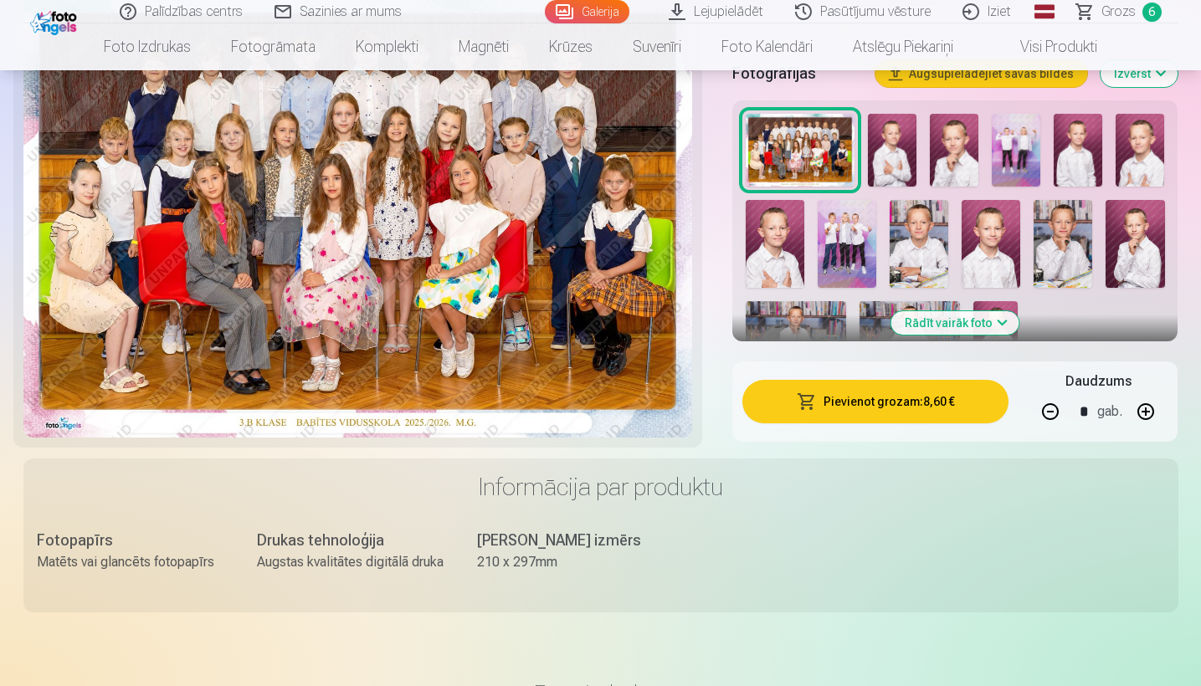
click at [919, 228] on img at bounding box center [919, 244] width 59 height 88
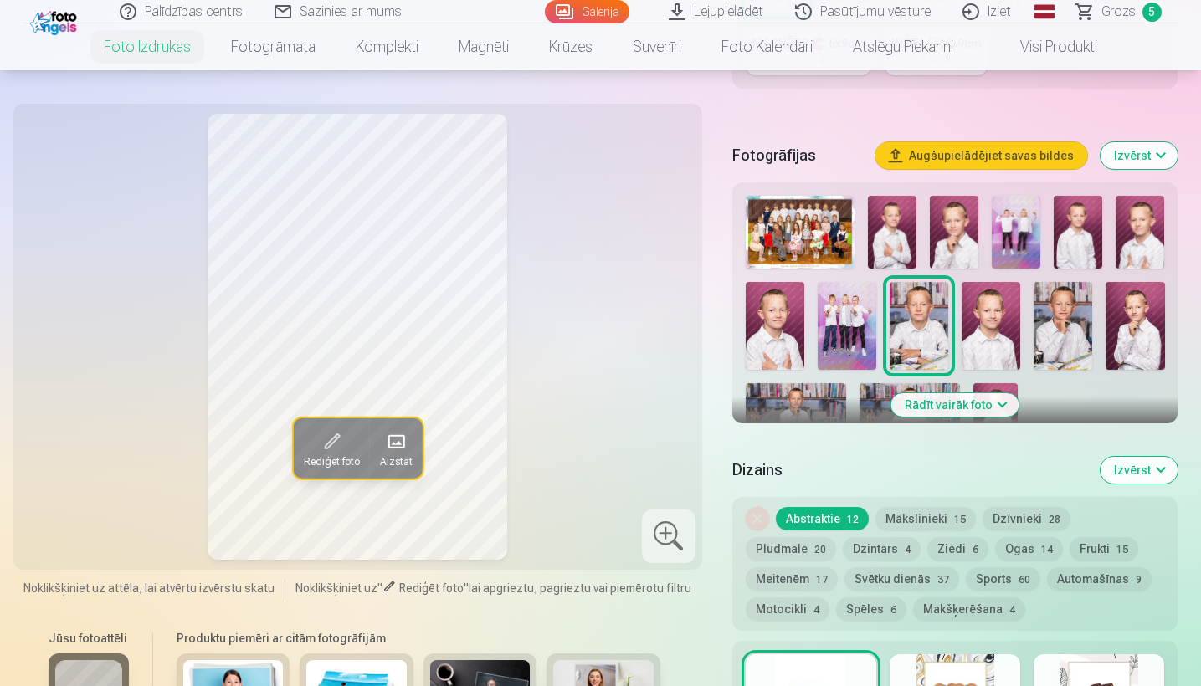
scroll to position [492, 0]
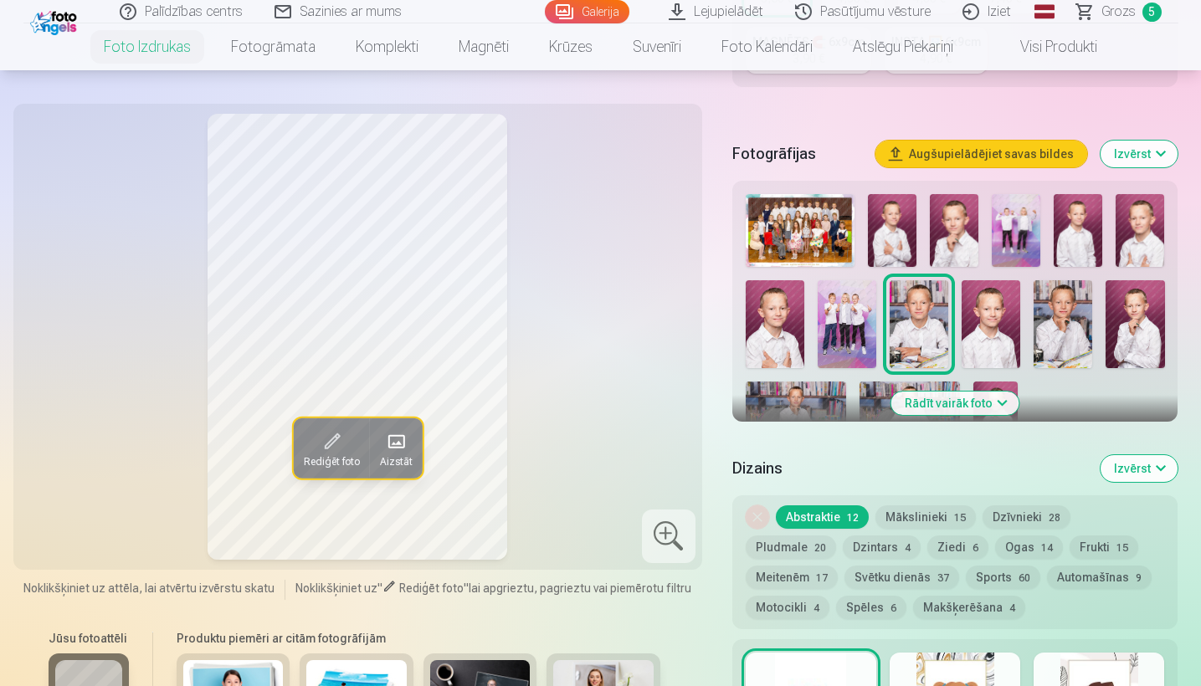
click at [907, 325] on img at bounding box center [919, 324] width 59 height 88
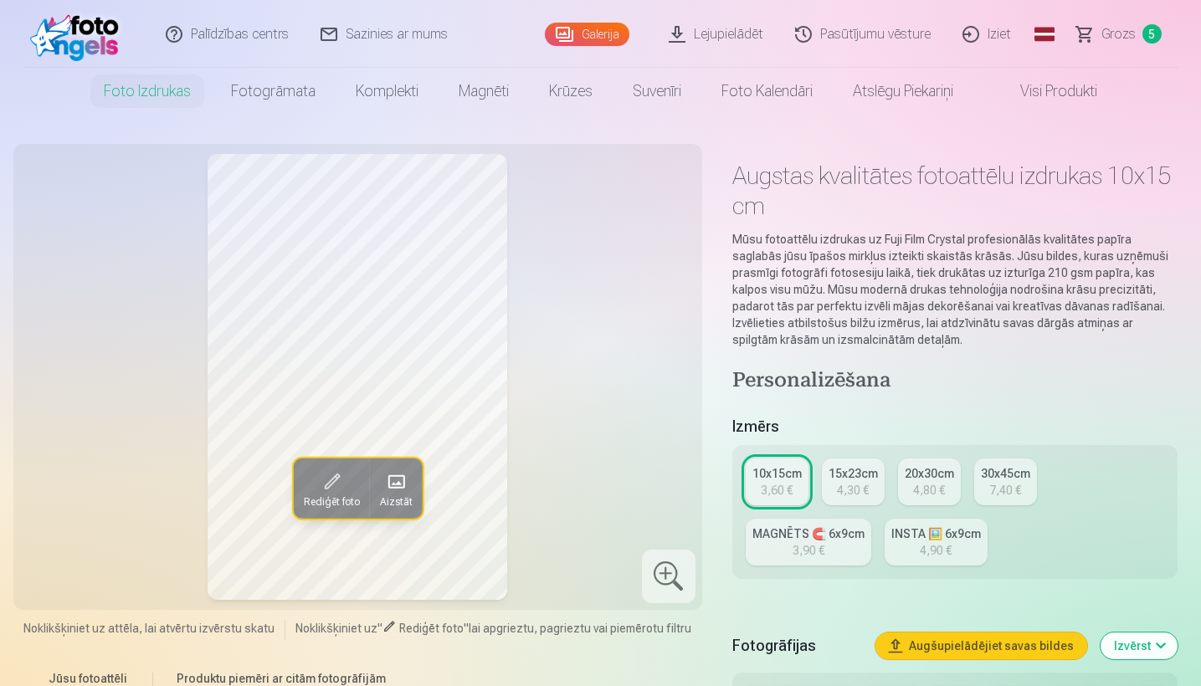
scroll to position [0, 0]
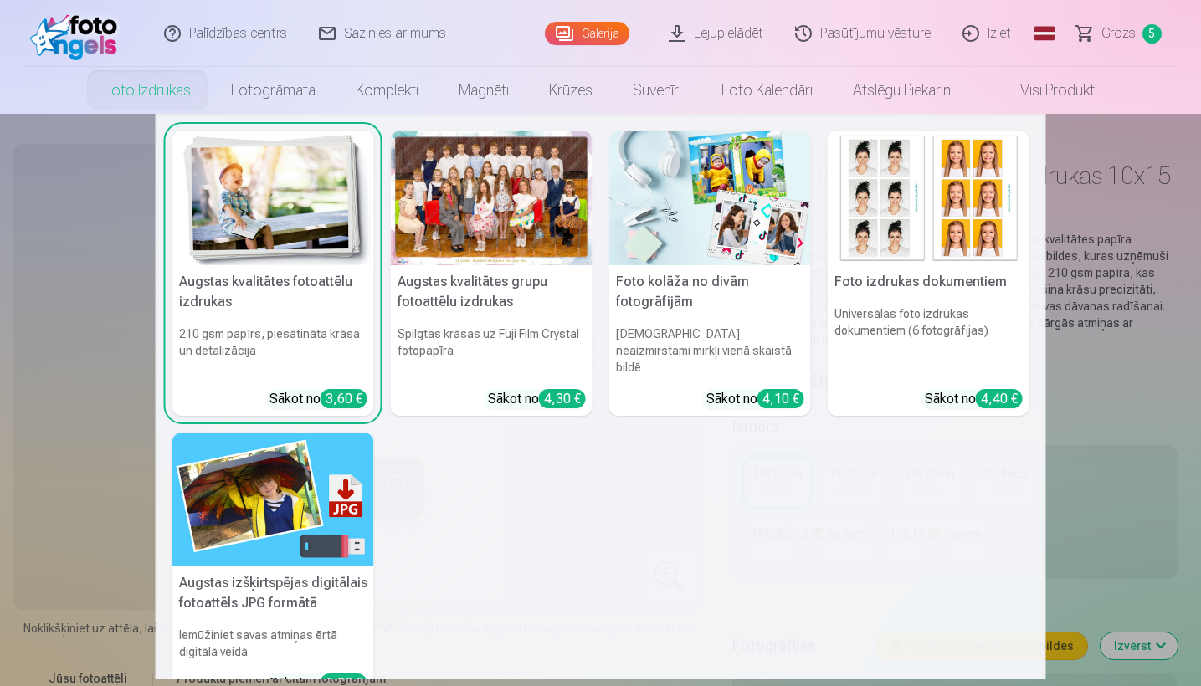
click at [172, 89] on link "Foto izdrukas" at bounding box center [147, 90] width 127 height 47
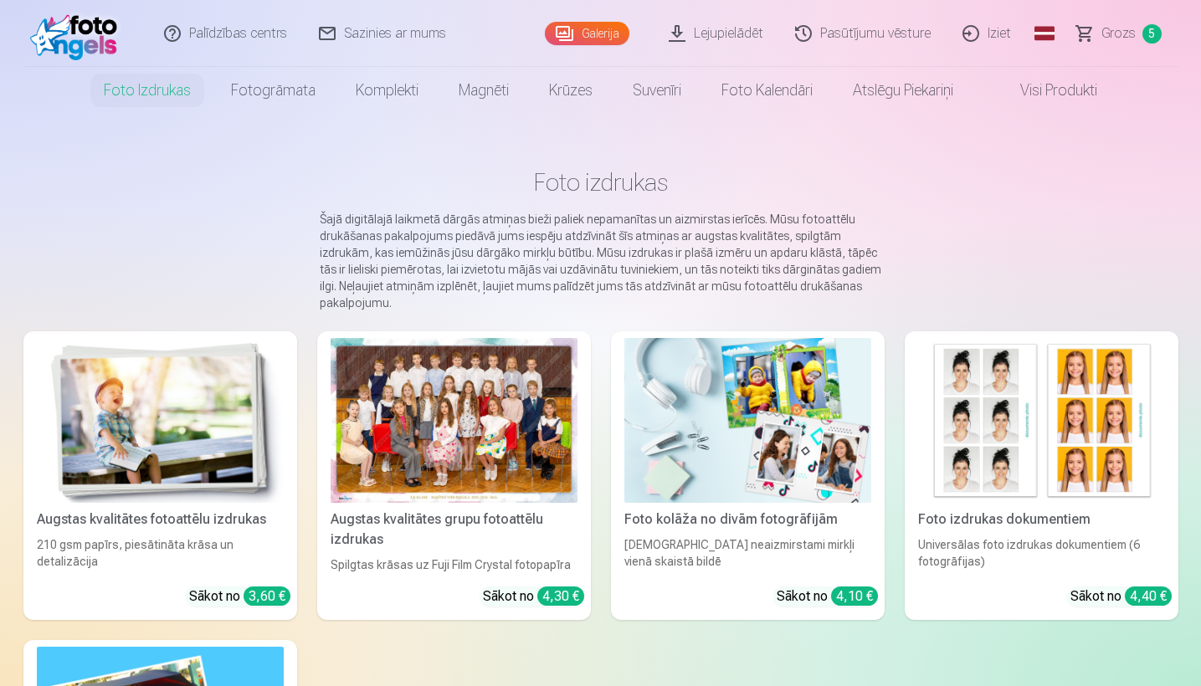
click at [1109, 37] on span "Grozs" at bounding box center [1119, 33] width 34 height 20
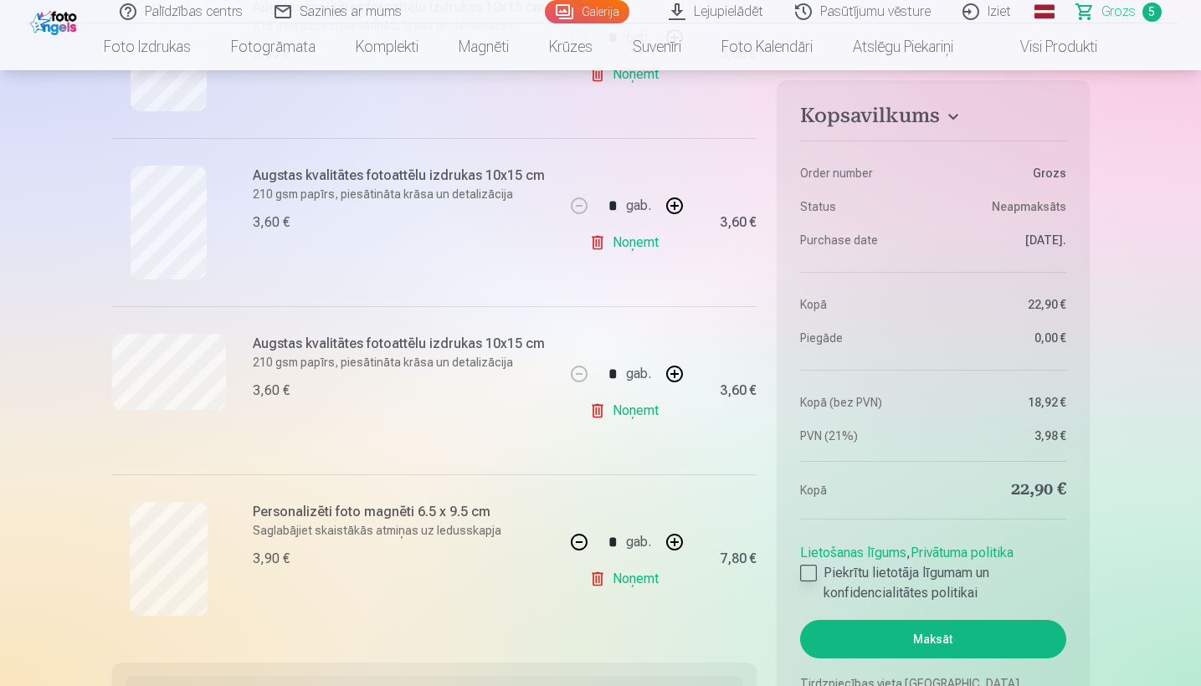
scroll to position [628, 0]
click at [742, 13] on link "Lejupielādēt" at bounding box center [717, 11] width 126 height 23
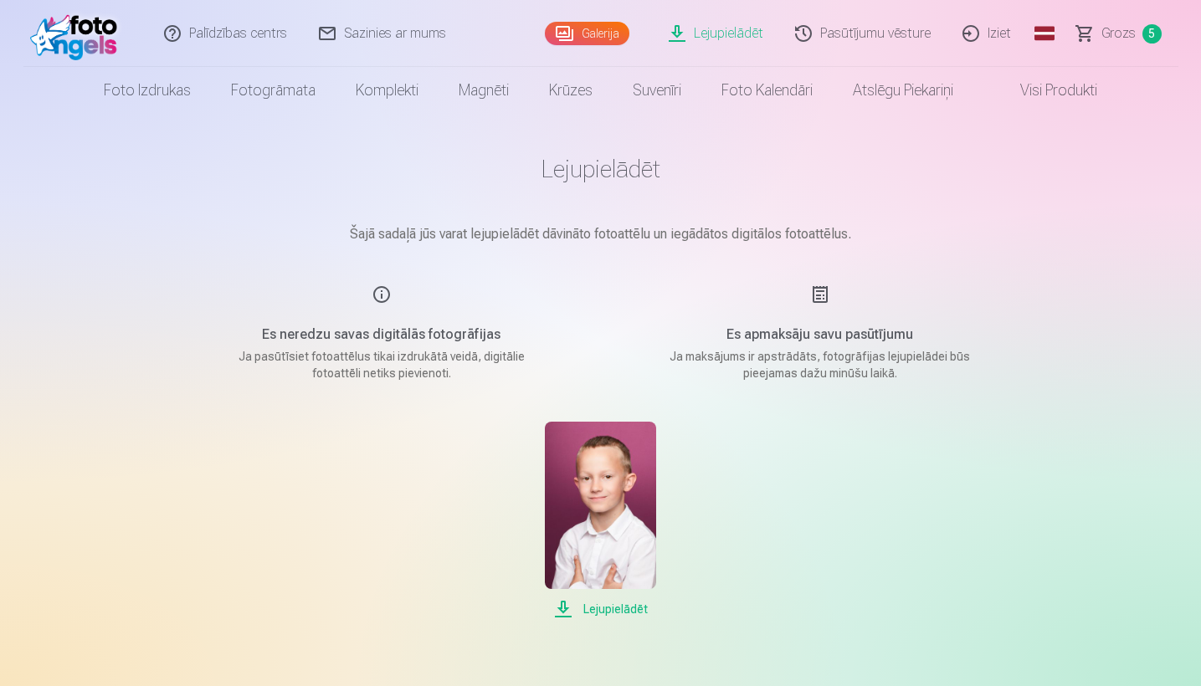
click at [1156, 34] on span "5" at bounding box center [1152, 33] width 19 height 19
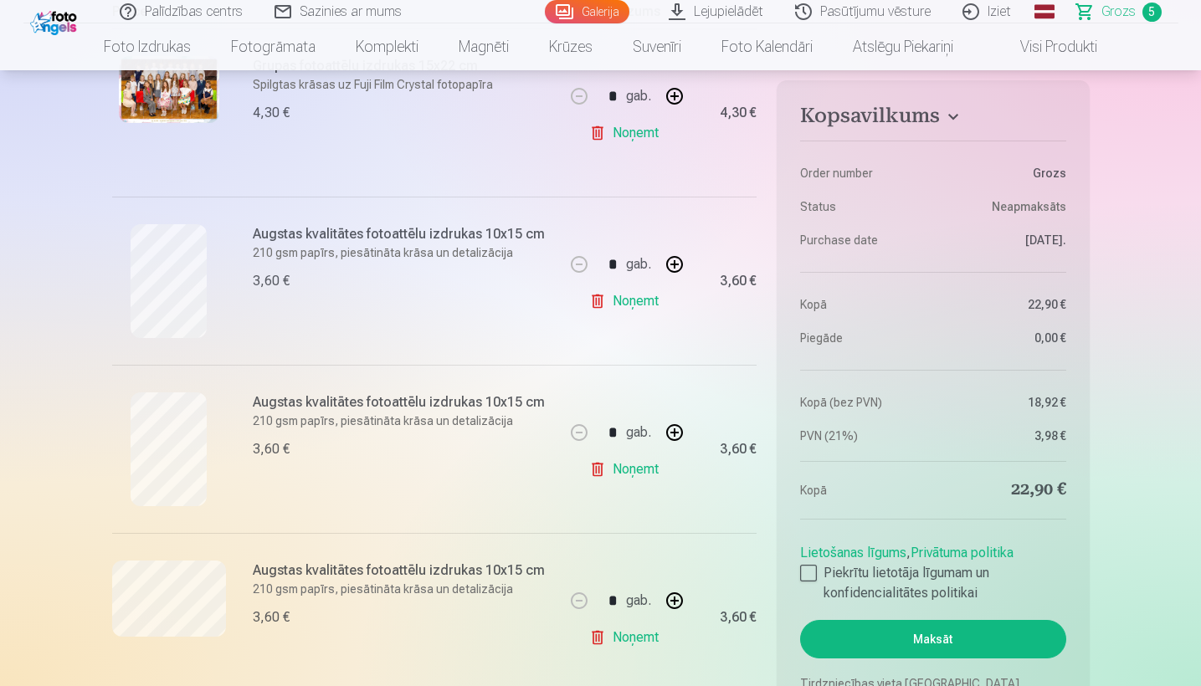
scroll to position [428, 0]
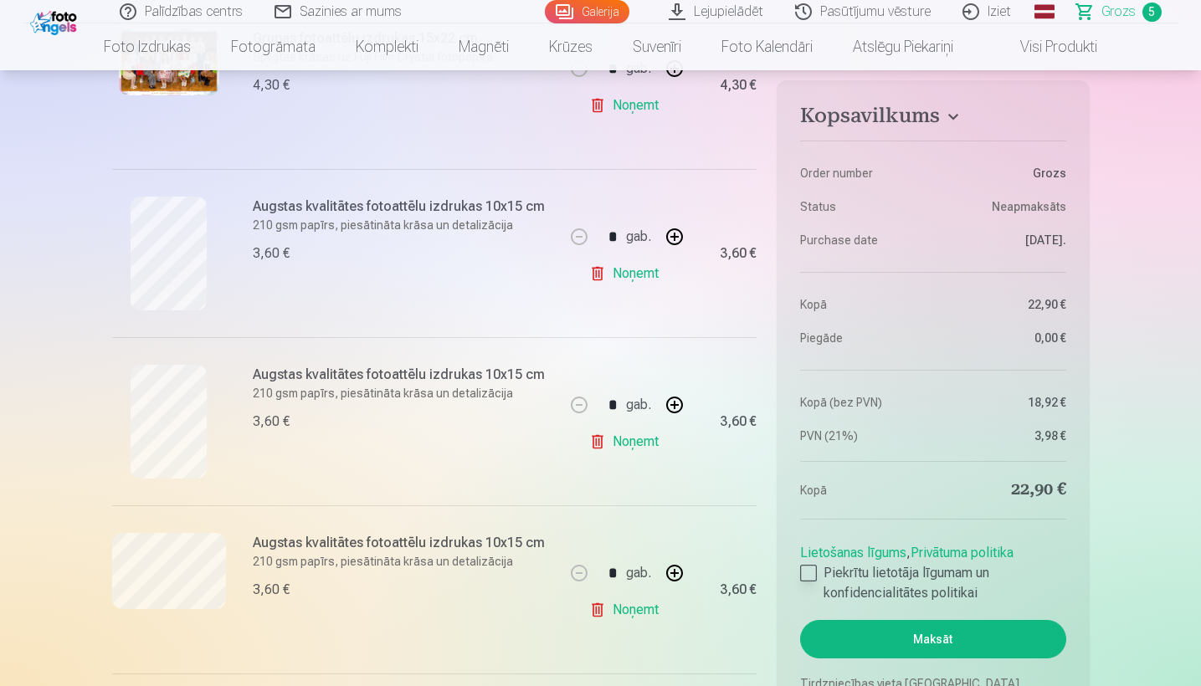
click at [806, 573] on div at bounding box center [808, 573] width 17 height 17
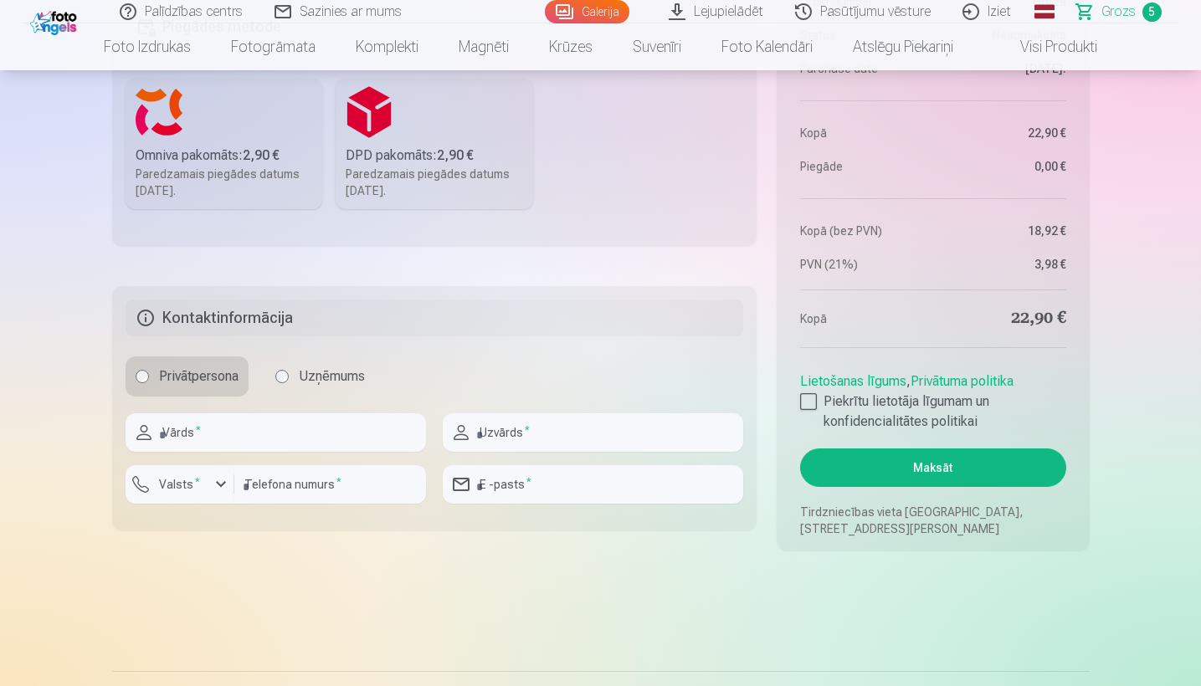
scroll to position [1300, 0]
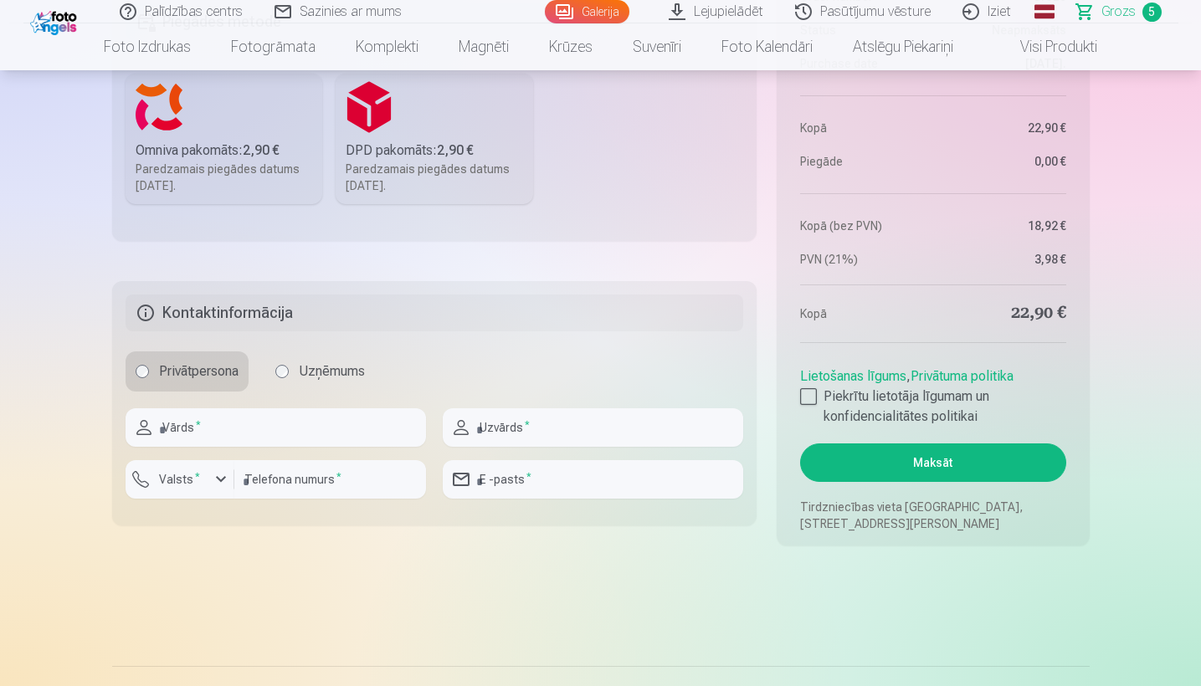
click at [189, 135] on label "Omniva pakomāts : 2,90 € Paredzamais piegādes datums 25.10.2025." at bounding box center [225, 139] width 198 height 131
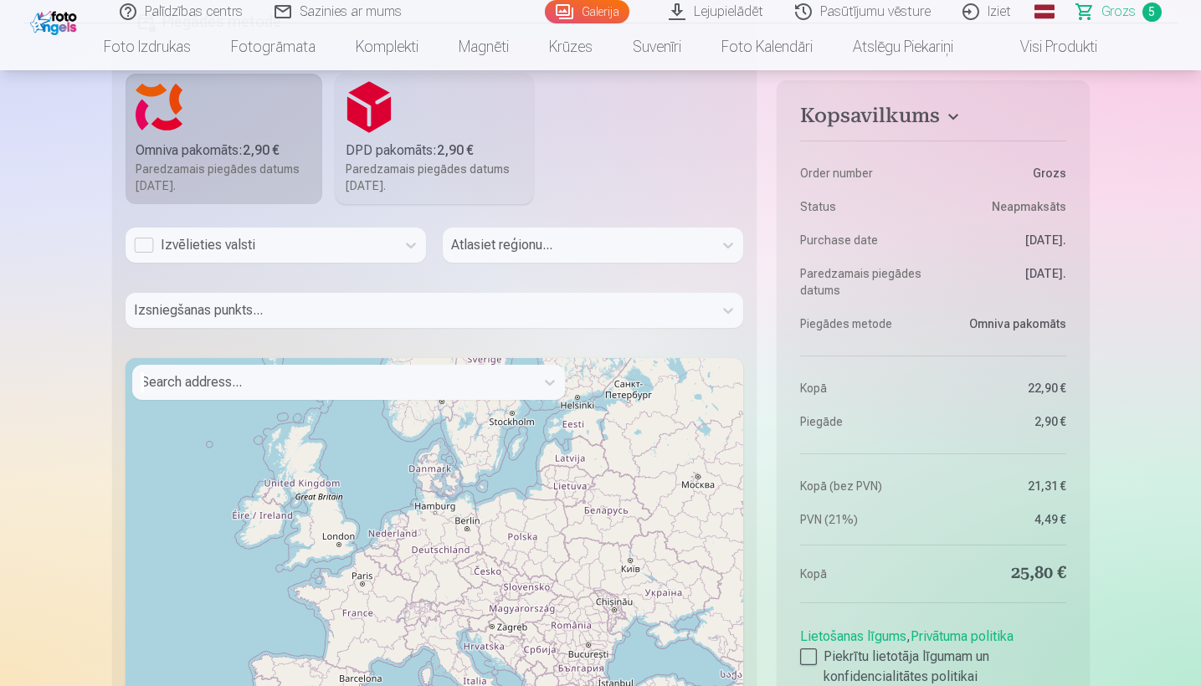
click at [205, 160] on div "Omniva pakomāts : 2,90 €" at bounding box center [224, 151] width 177 height 20
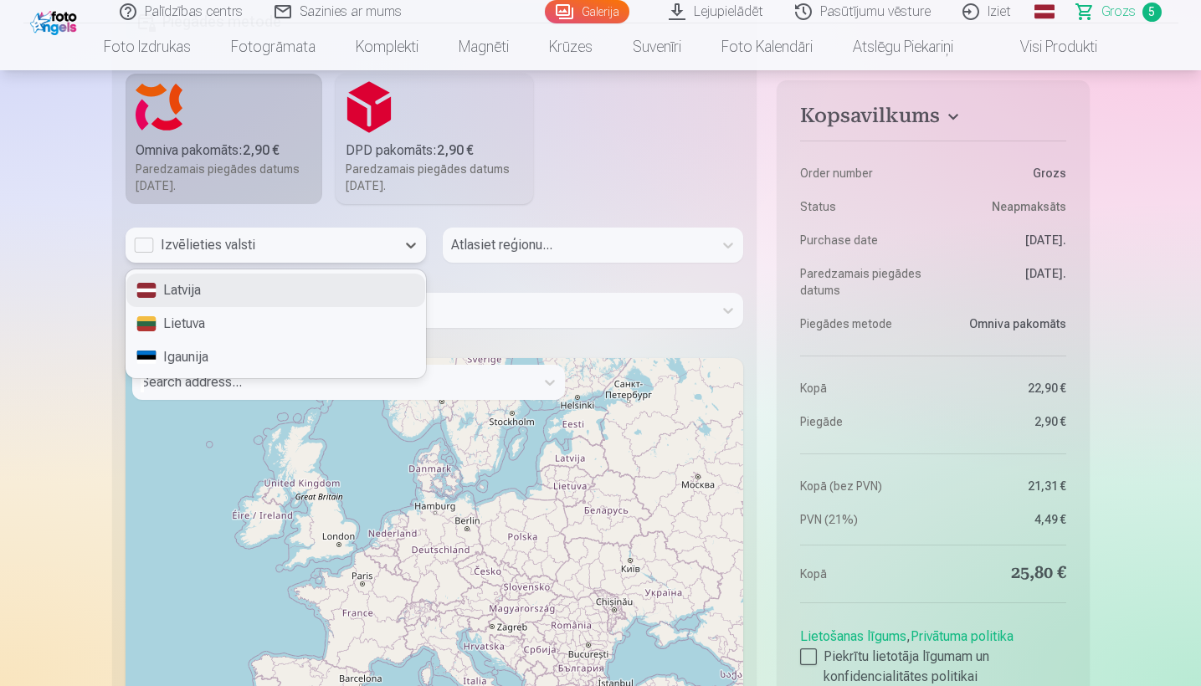
click at [149, 249] on div "Izvēlieties valsti" at bounding box center [261, 245] width 254 height 20
click at [162, 290] on div "Latvija" at bounding box center [275, 290] width 299 height 33
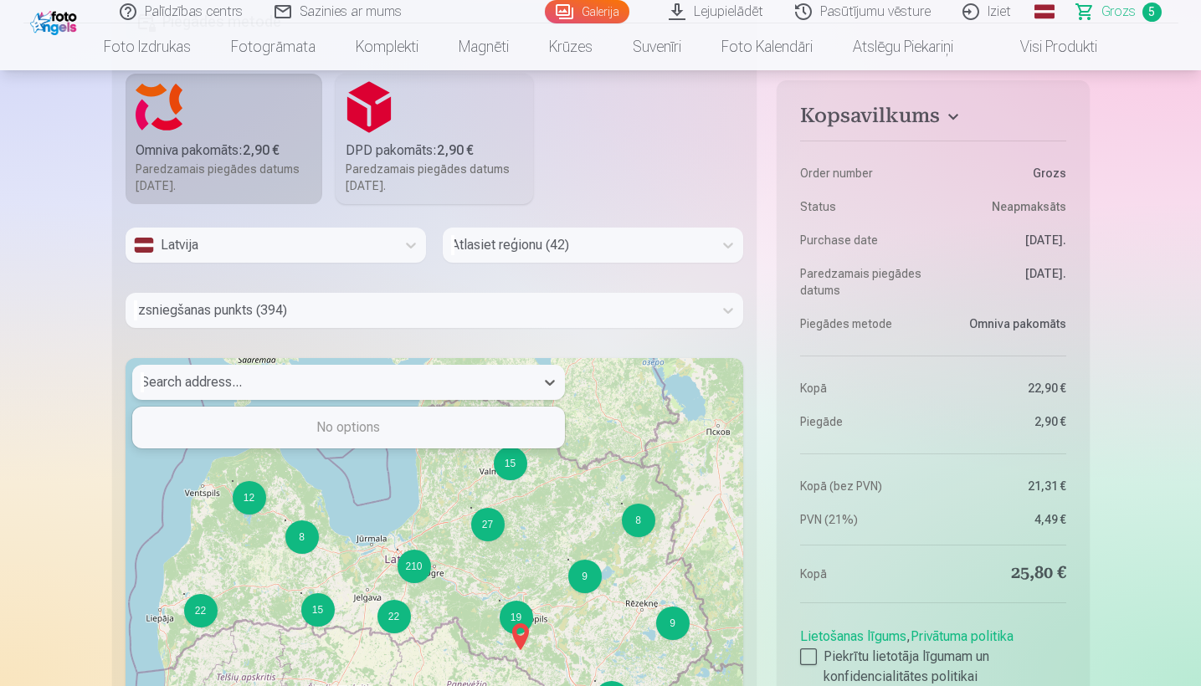
click at [374, 382] on div at bounding box center [334, 382] width 386 height 23
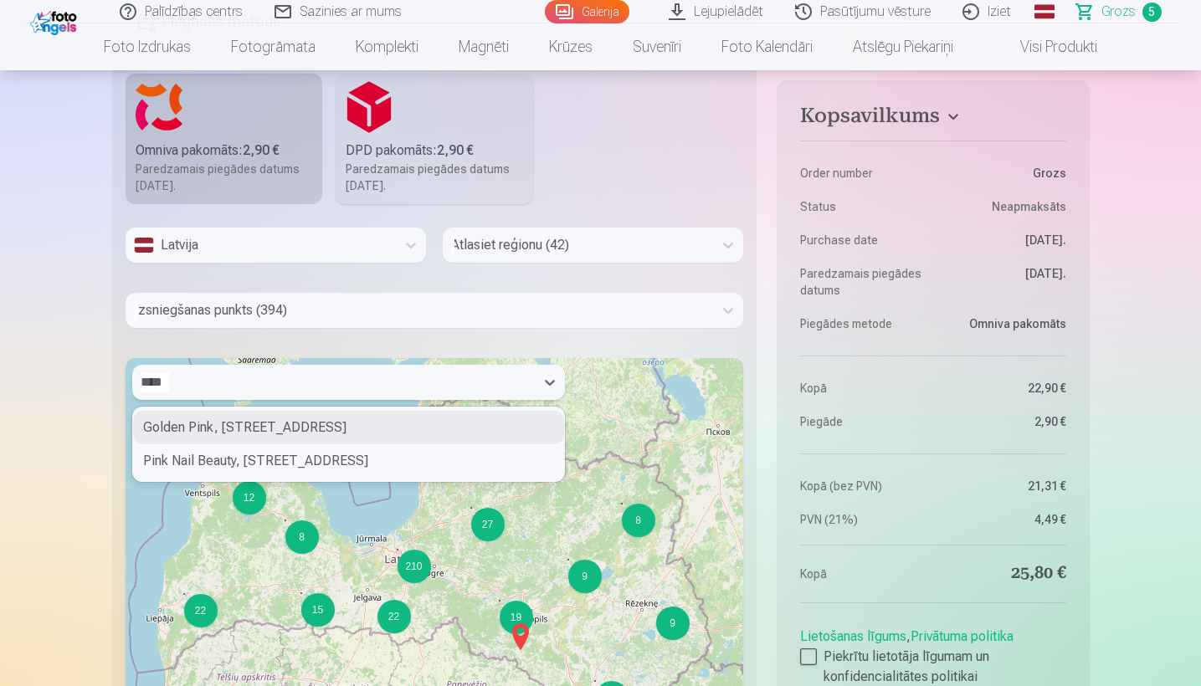
type input "*****"
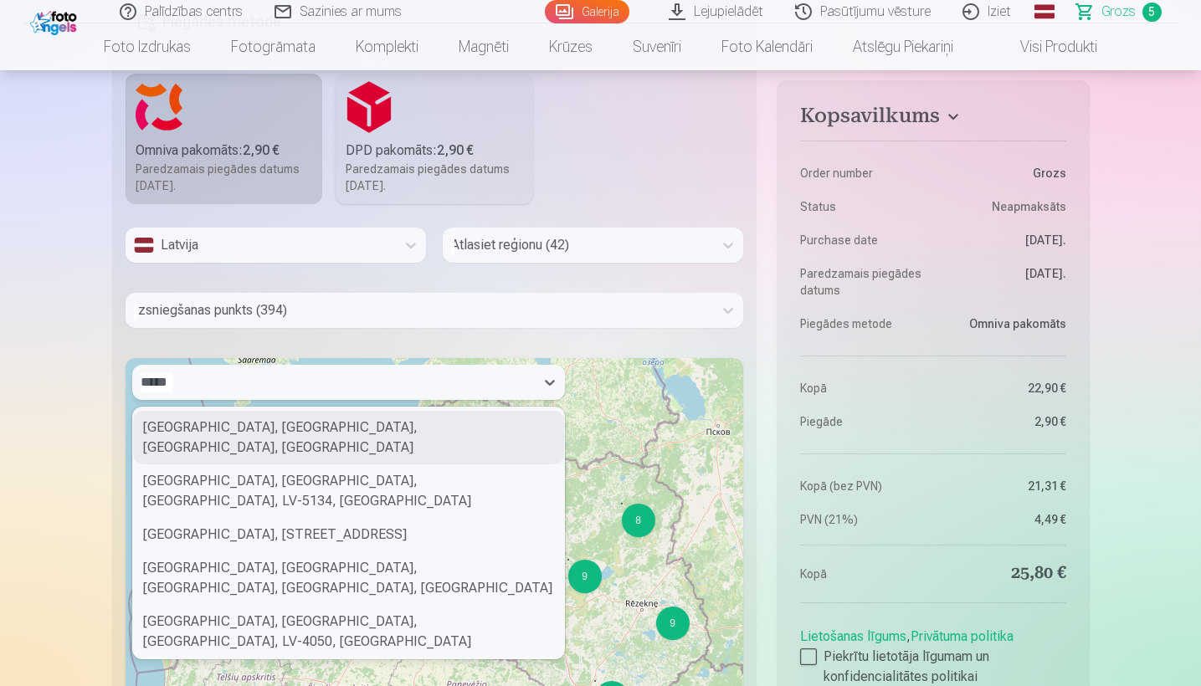
click at [393, 429] on div "Piņķi, Babītes pagasts, Mārupes novads, Latvia" at bounding box center [348, 438] width 431 height 54
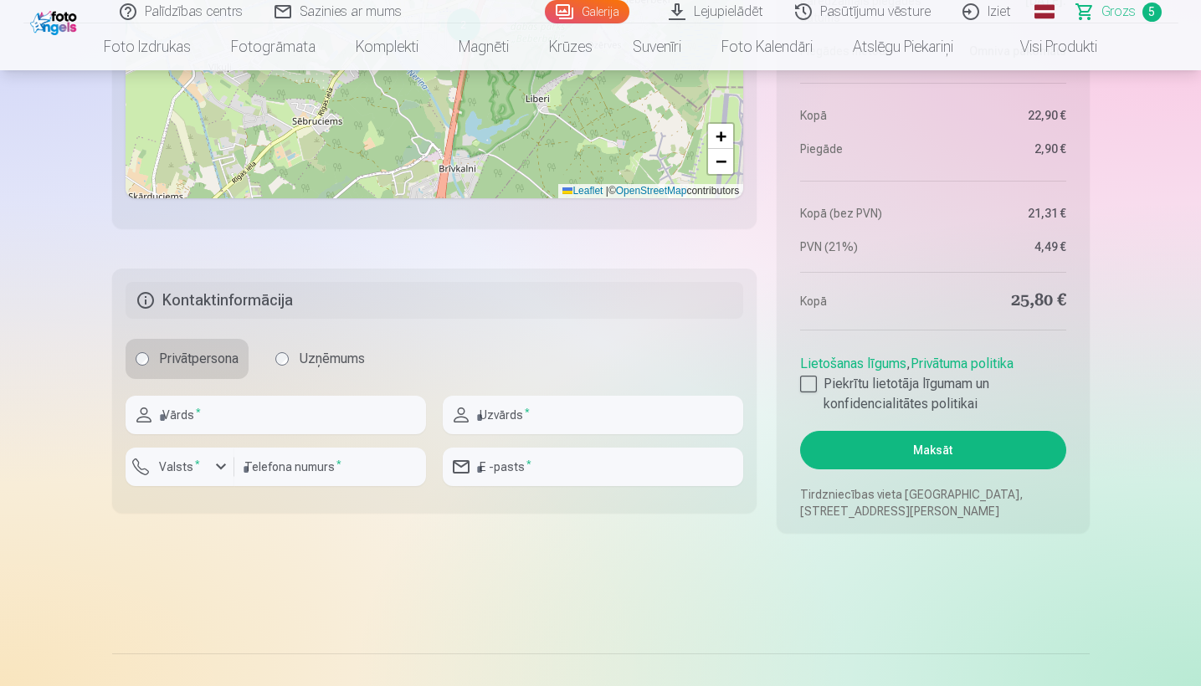
scroll to position [1879, 0]
type input "****"
type input "**********"
click at [309, 466] on input "number" at bounding box center [330, 466] width 192 height 39
click at [197, 480] on button "Valsts *" at bounding box center [180, 466] width 109 height 39
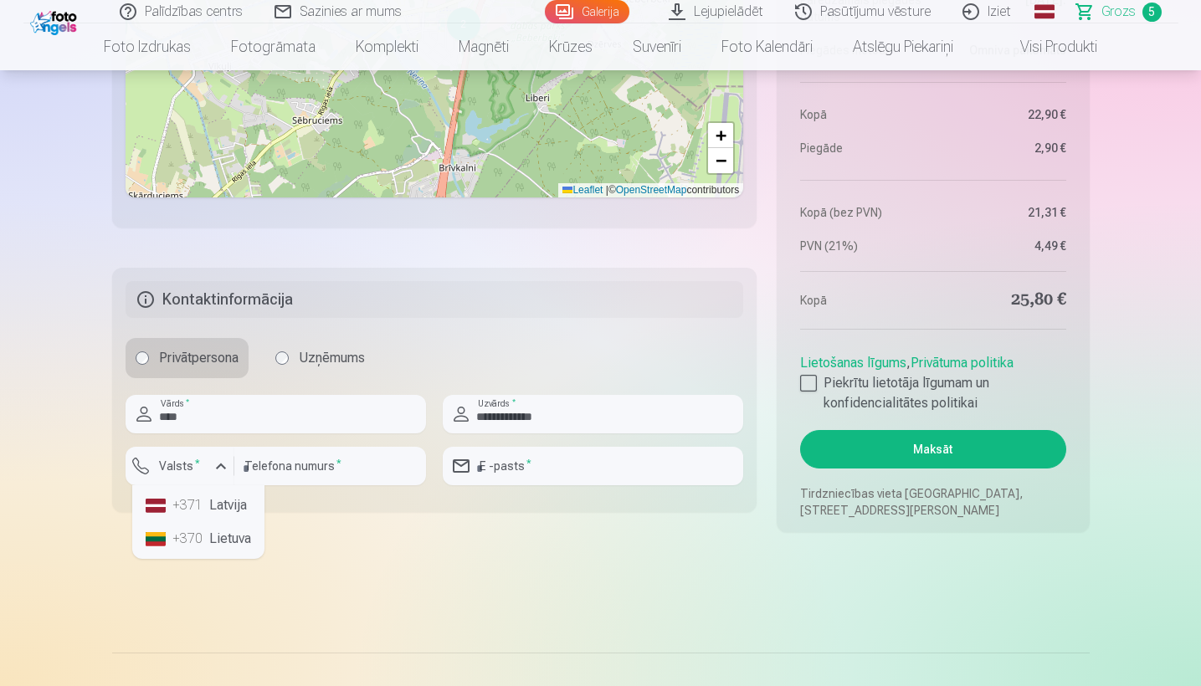
click at [192, 516] on li "+371 Latvija" at bounding box center [198, 505] width 119 height 33
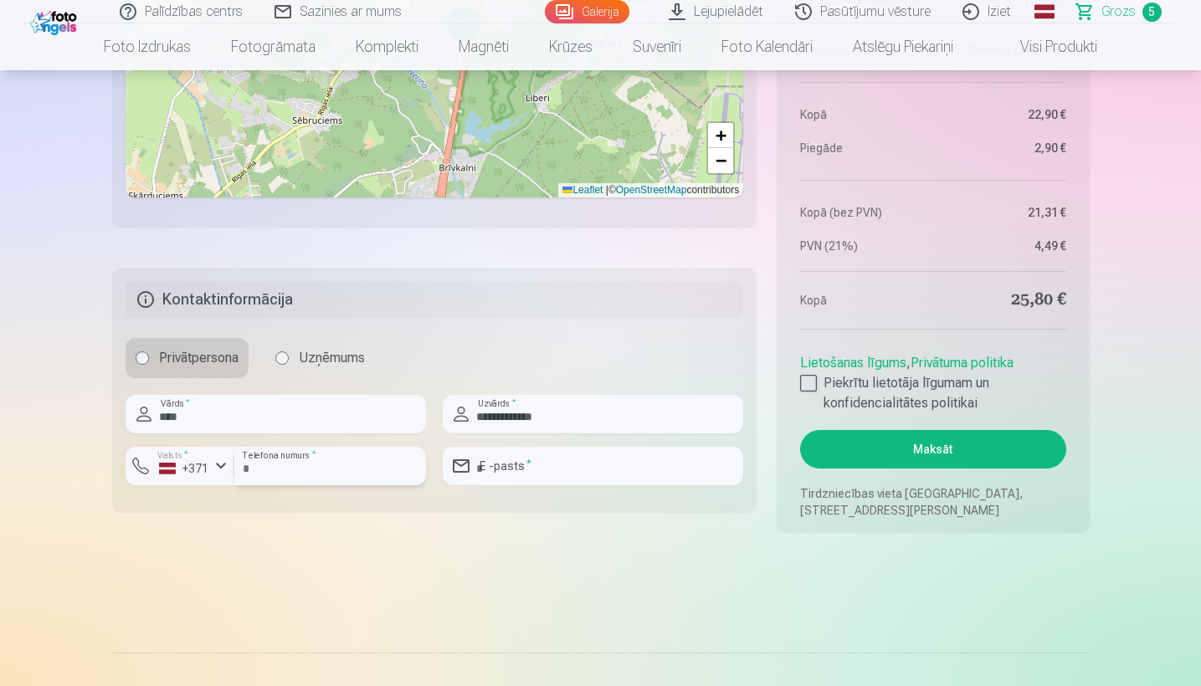
click at [287, 471] on input "number" at bounding box center [330, 466] width 192 height 39
type input "********"
click at [560, 469] on input "email" at bounding box center [593, 466] width 301 height 39
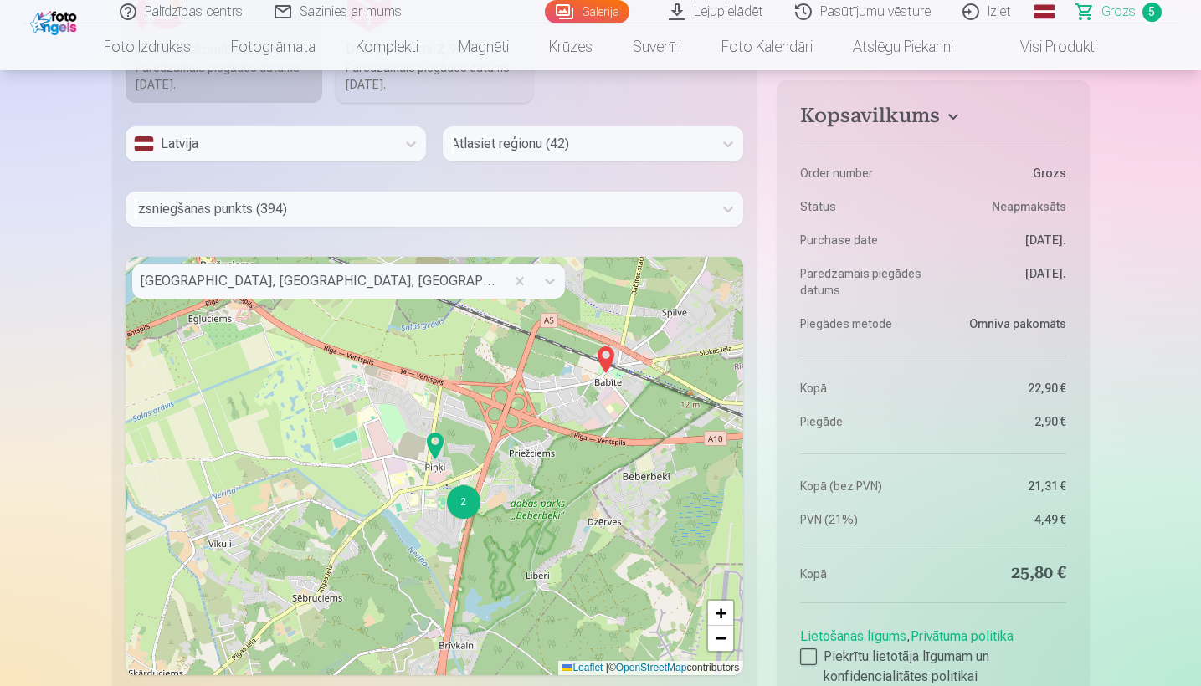
scroll to position [1403, 0]
type input "**********"
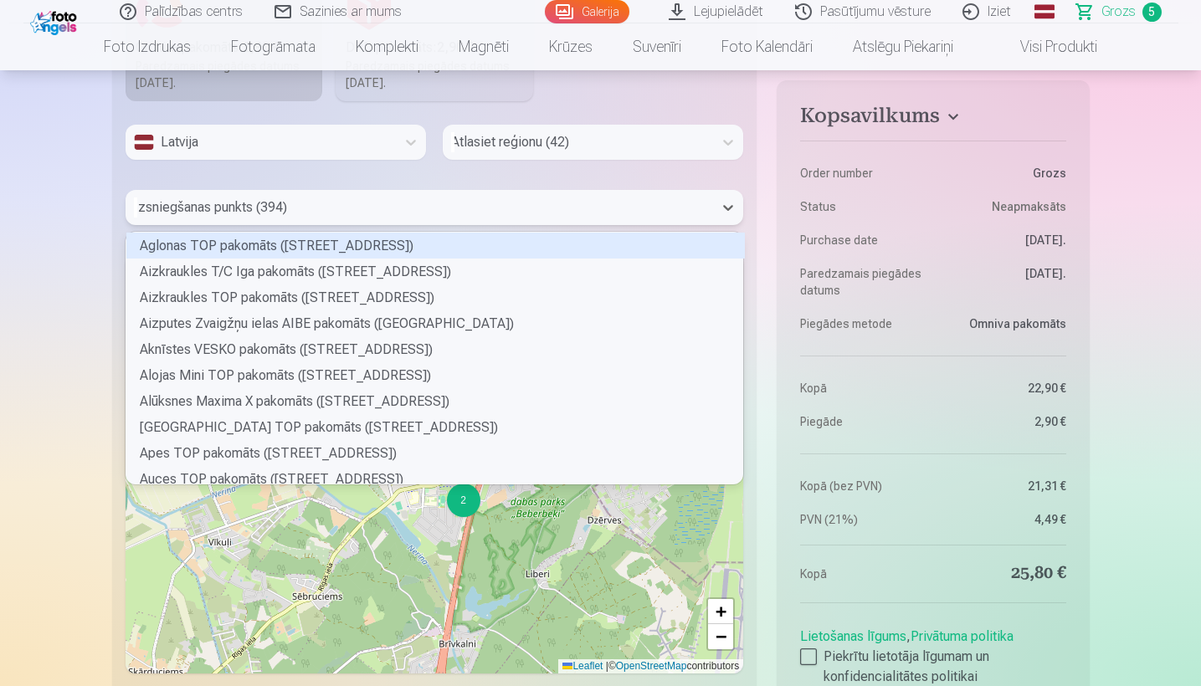
scroll to position [5, 5]
click at [460, 205] on div at bounding box center [420, 207] width 572 height 23
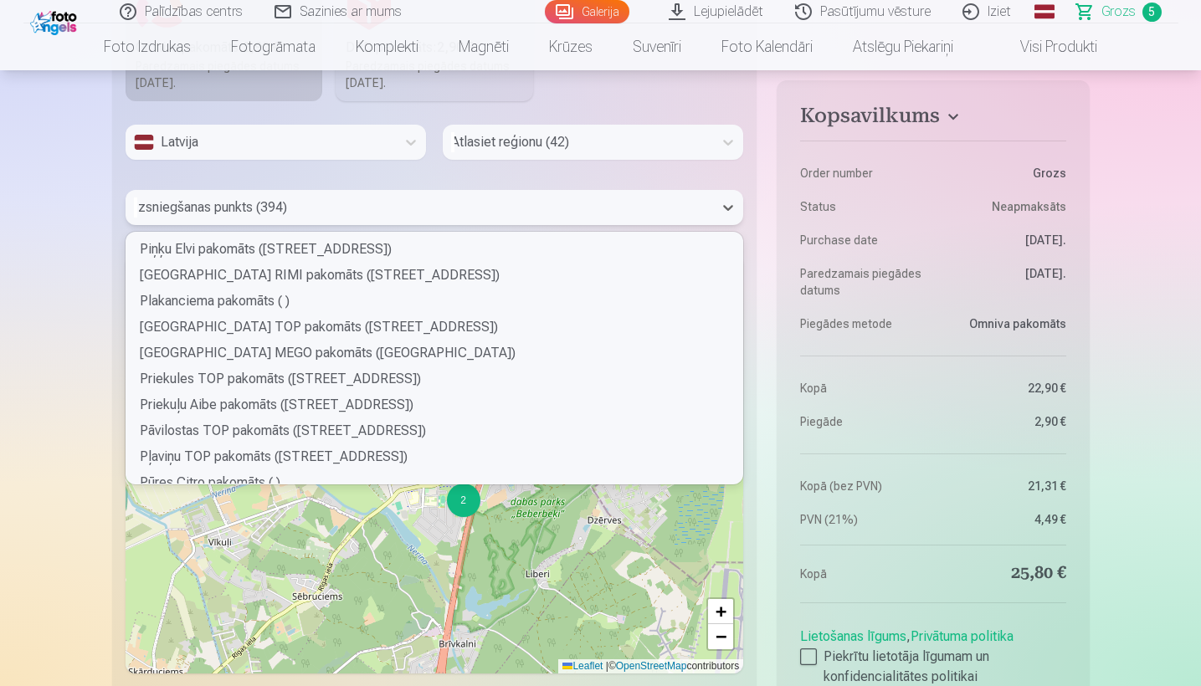
scroll to position [4099, 0]
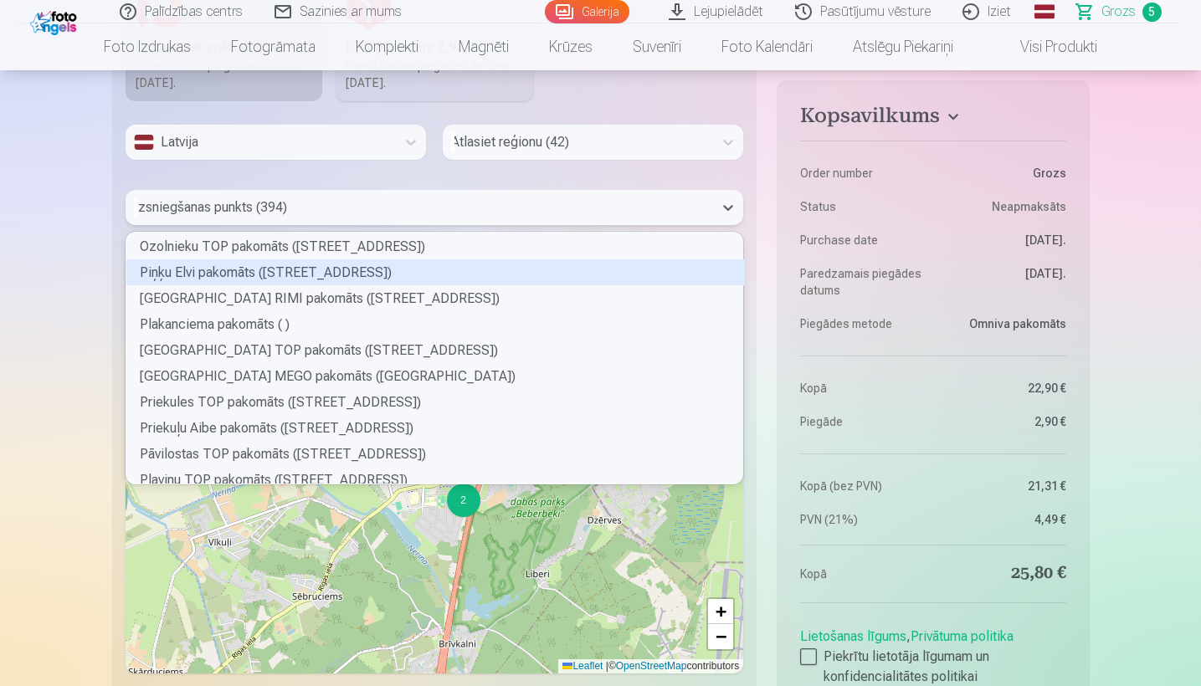
click at [226, 275] on div "Piņķu Elvi pakomāts (Rīgas iela 8)" at bounding box center [435, 272] width 619 height 26
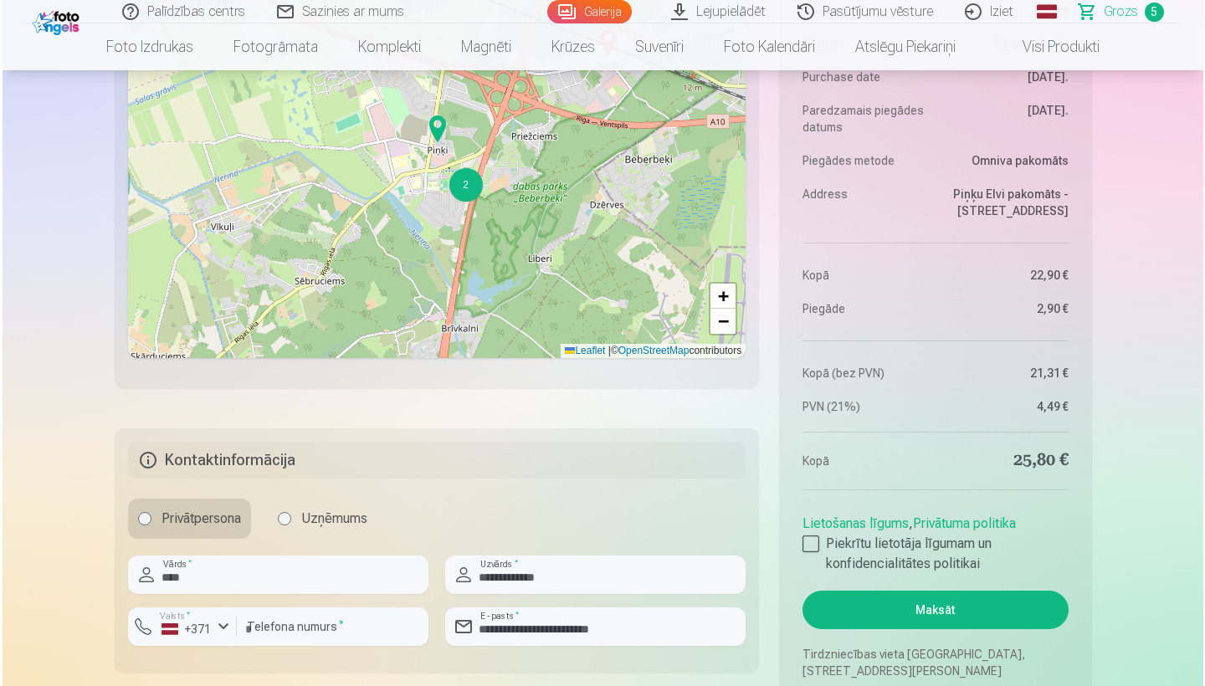
scroll to position [1717, 0]
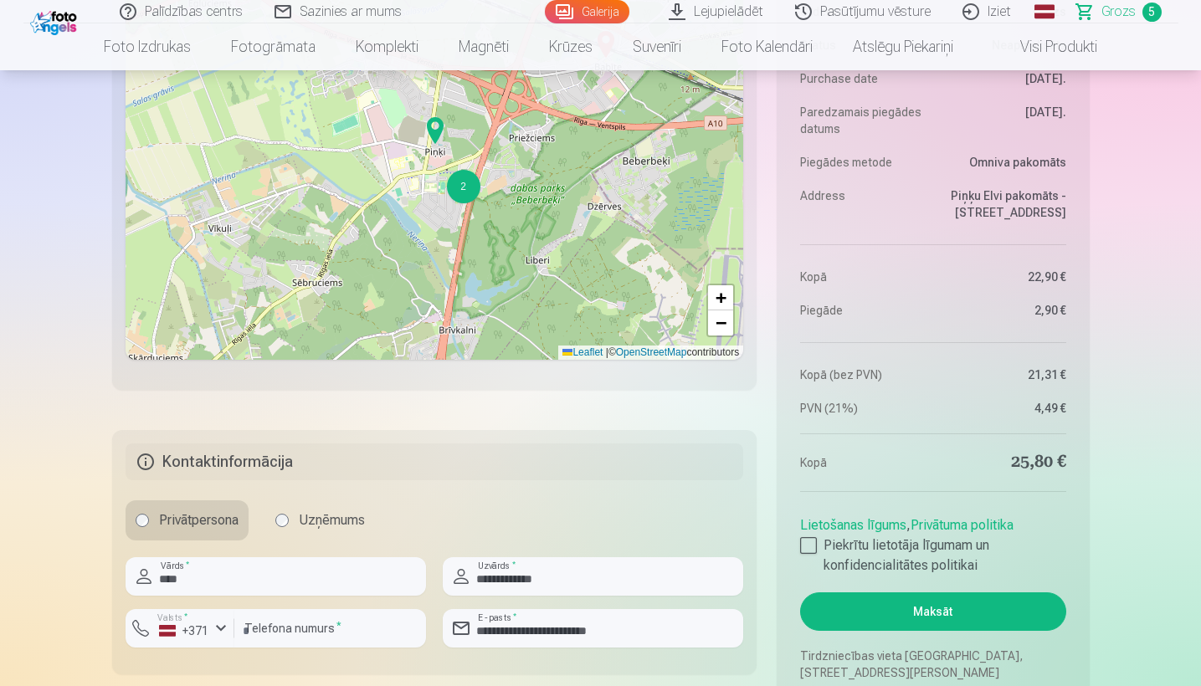
click at [925, 618] on button "Maksāt" at bounding box center [932, 612] width 265 height 39
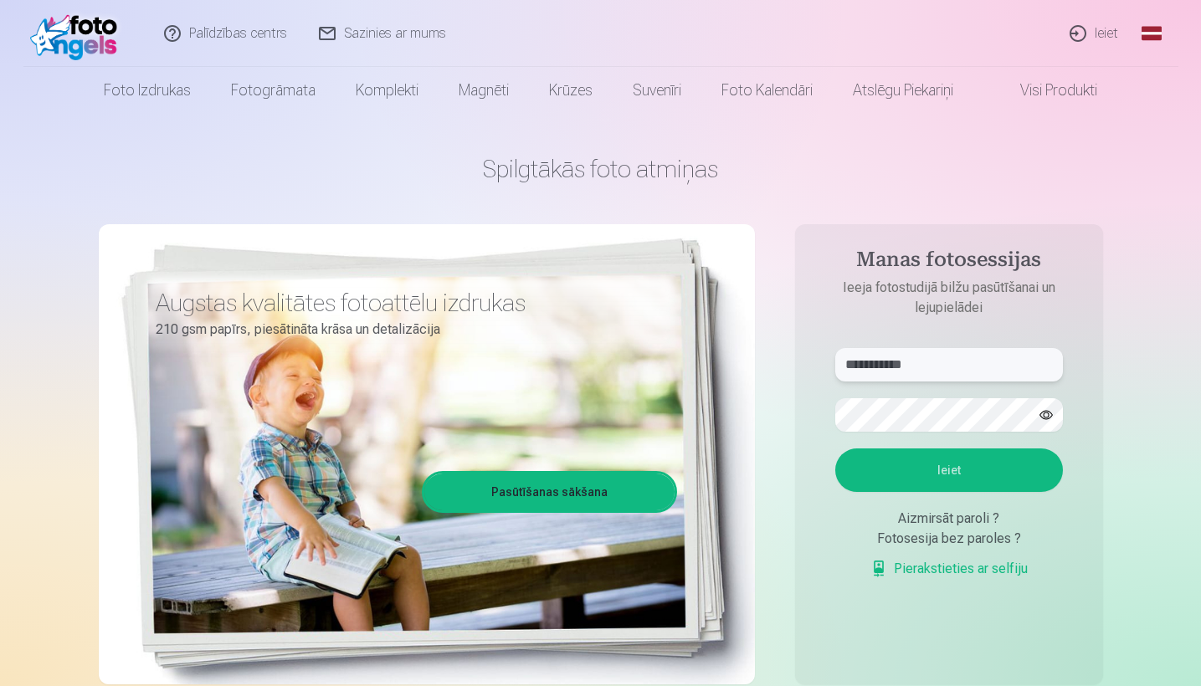
type input "**********"
click at [948, 470] on button "Ieiet" at bounding box center [949, 471] width 228 height 44
